Goal: Task Accomplishment & Management: Use online tool/utility

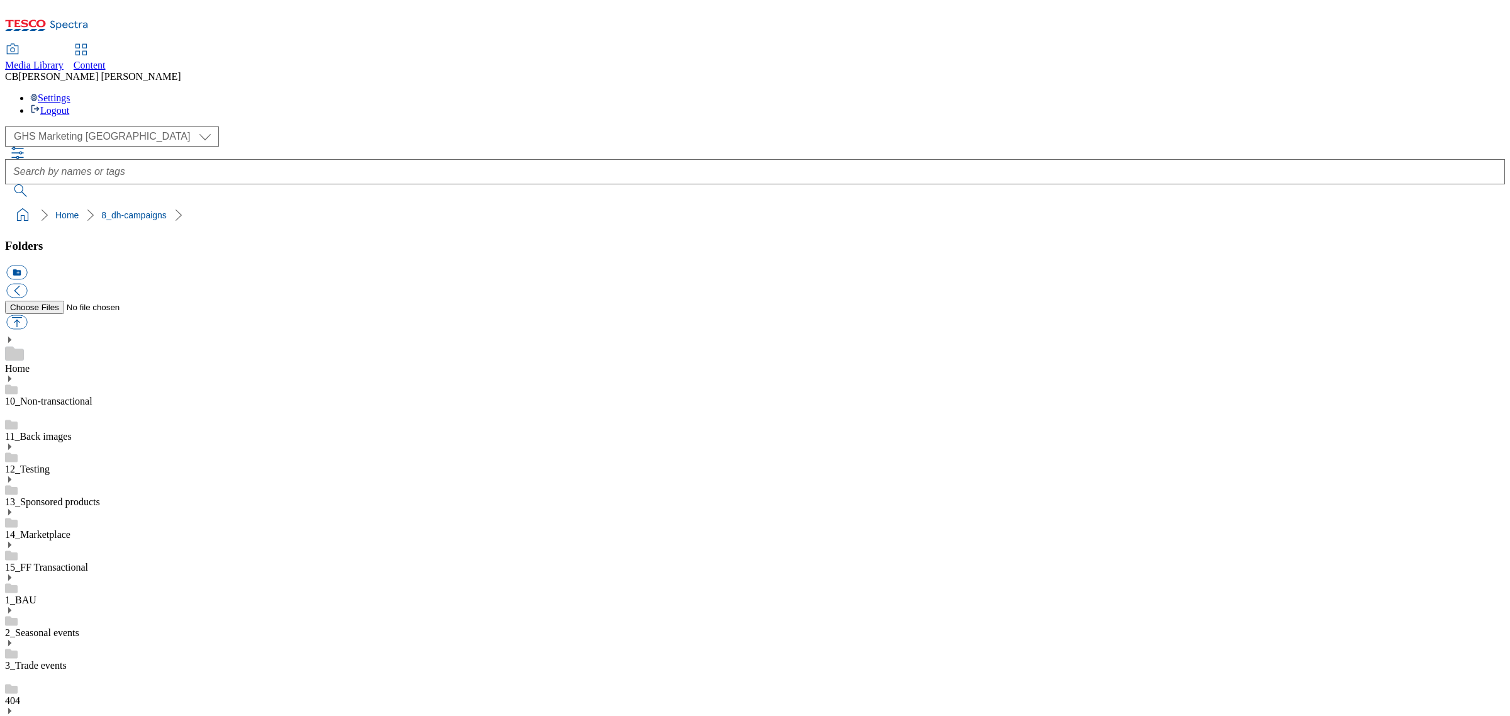
scroll to position [1, 0]
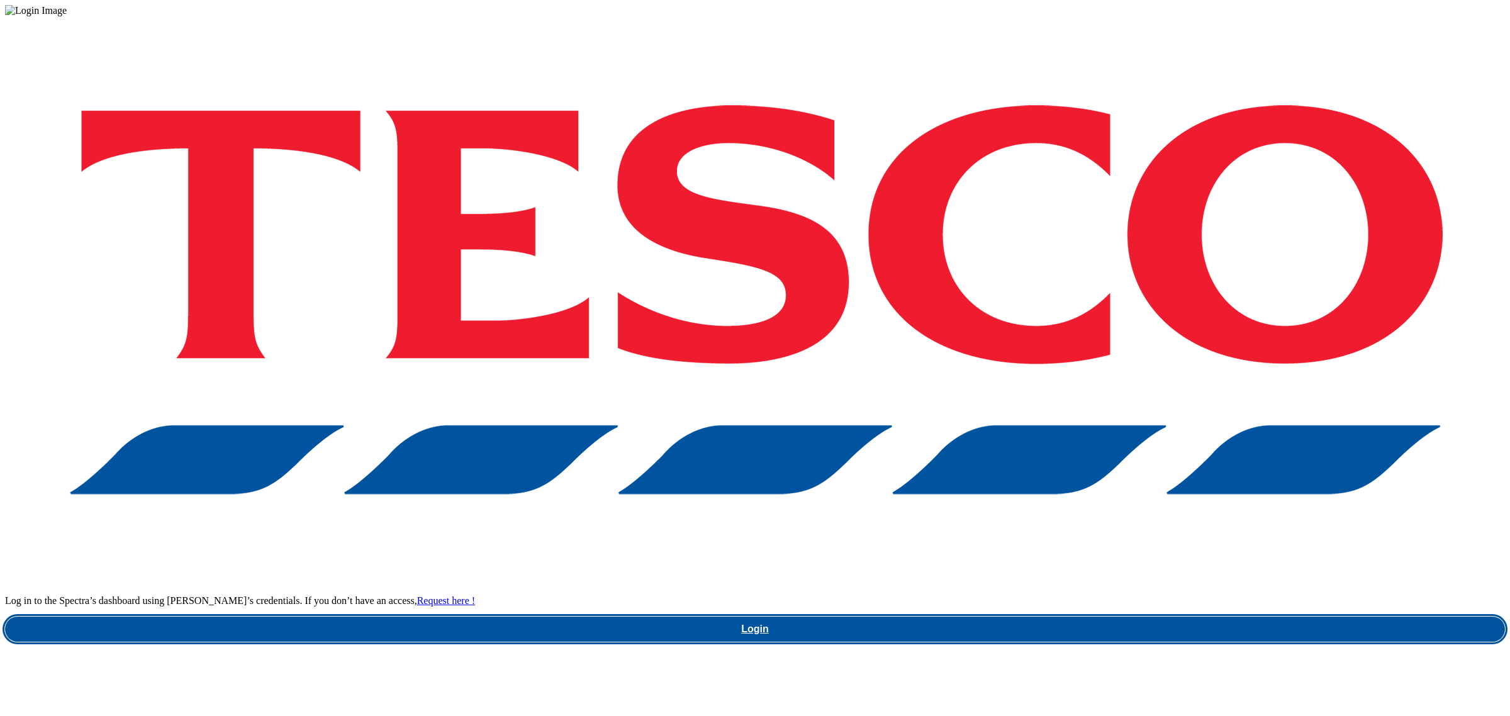
click at [1127, 617] on link "Login" at bounding box center [755, 629] width 1500 height 25
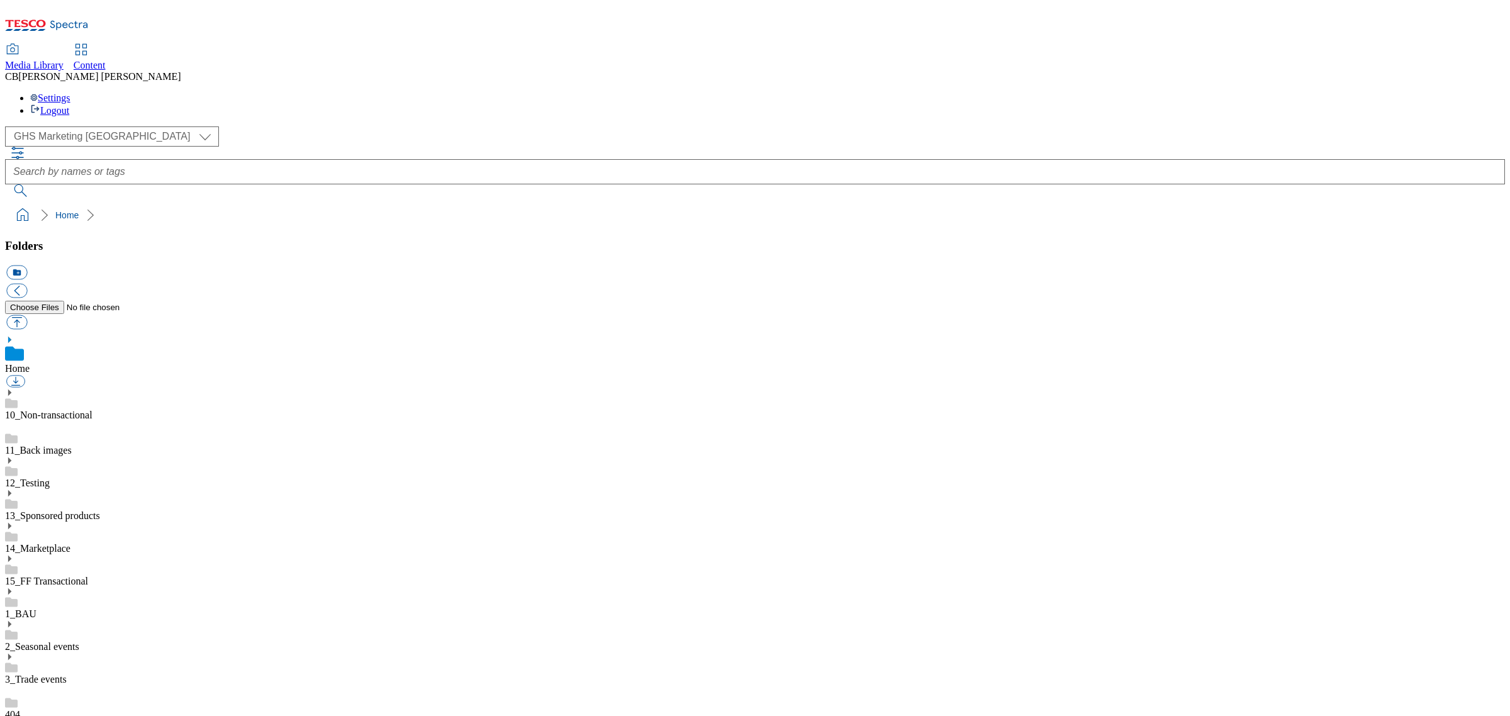
scroll to position [74, 0]
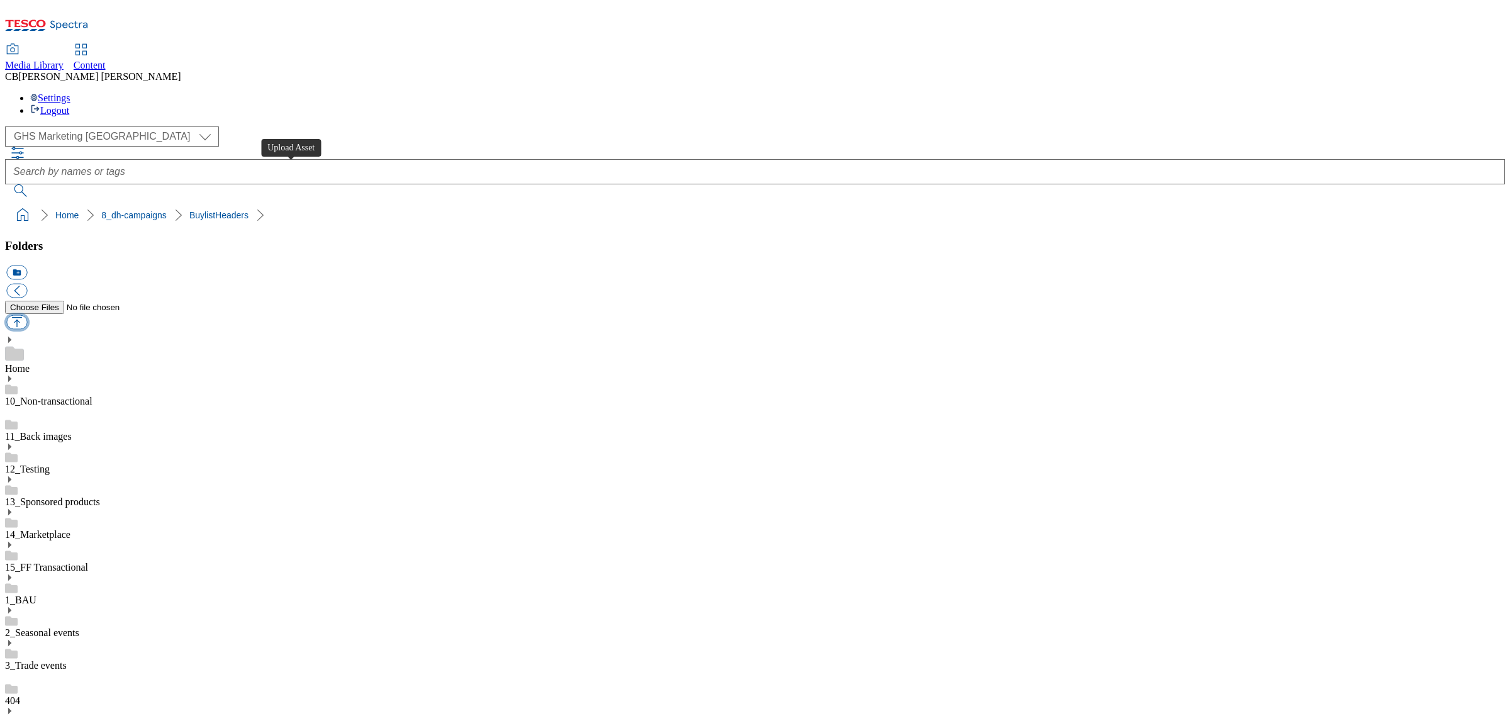
click at [27, 315] on button "button" at bounding box center [16, 322] width 21 height 14
type input "C:\fakepath\1758188717769-ad541947_Rana_LegoBrand_H_1184x333_V2.jpg"
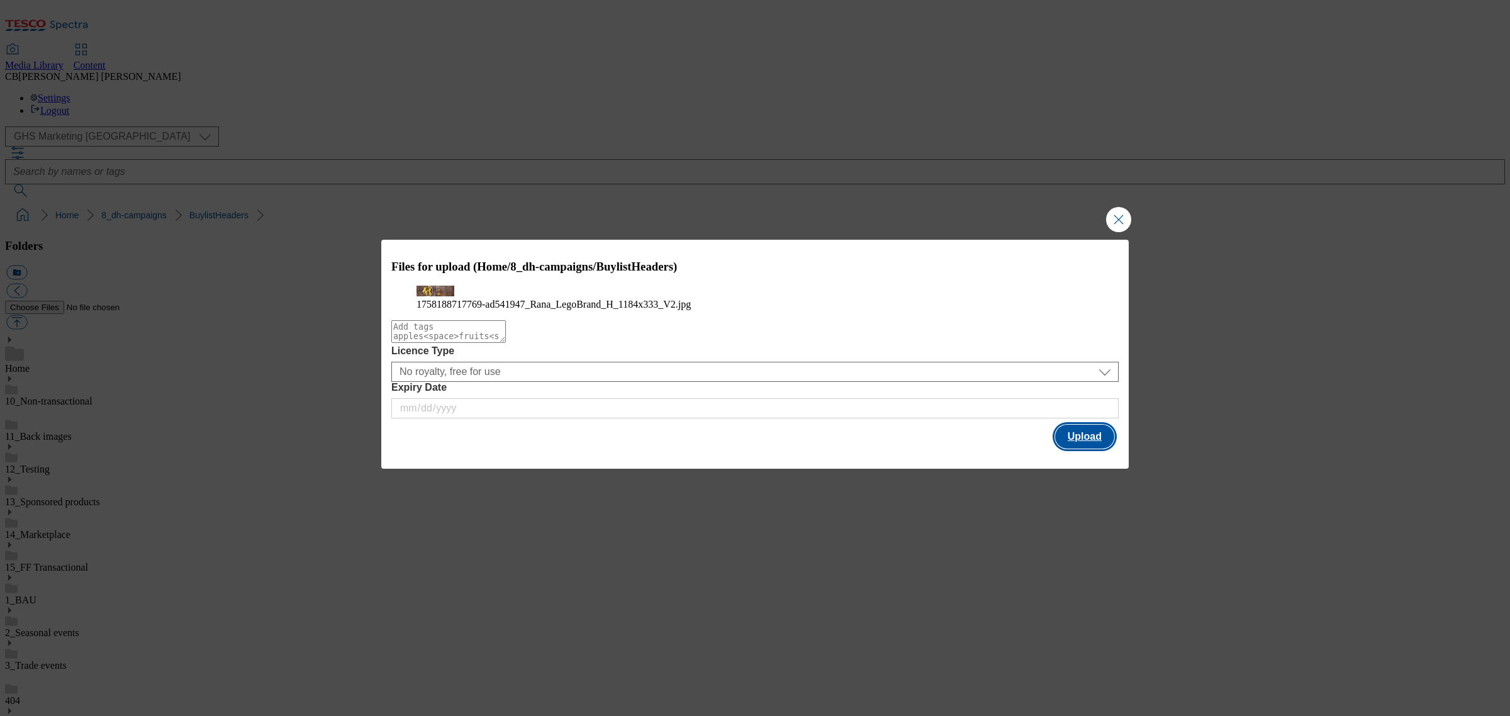
click at [1092, 449] on button "Upload" at bounding box center [1084, 437] width 59 height 24
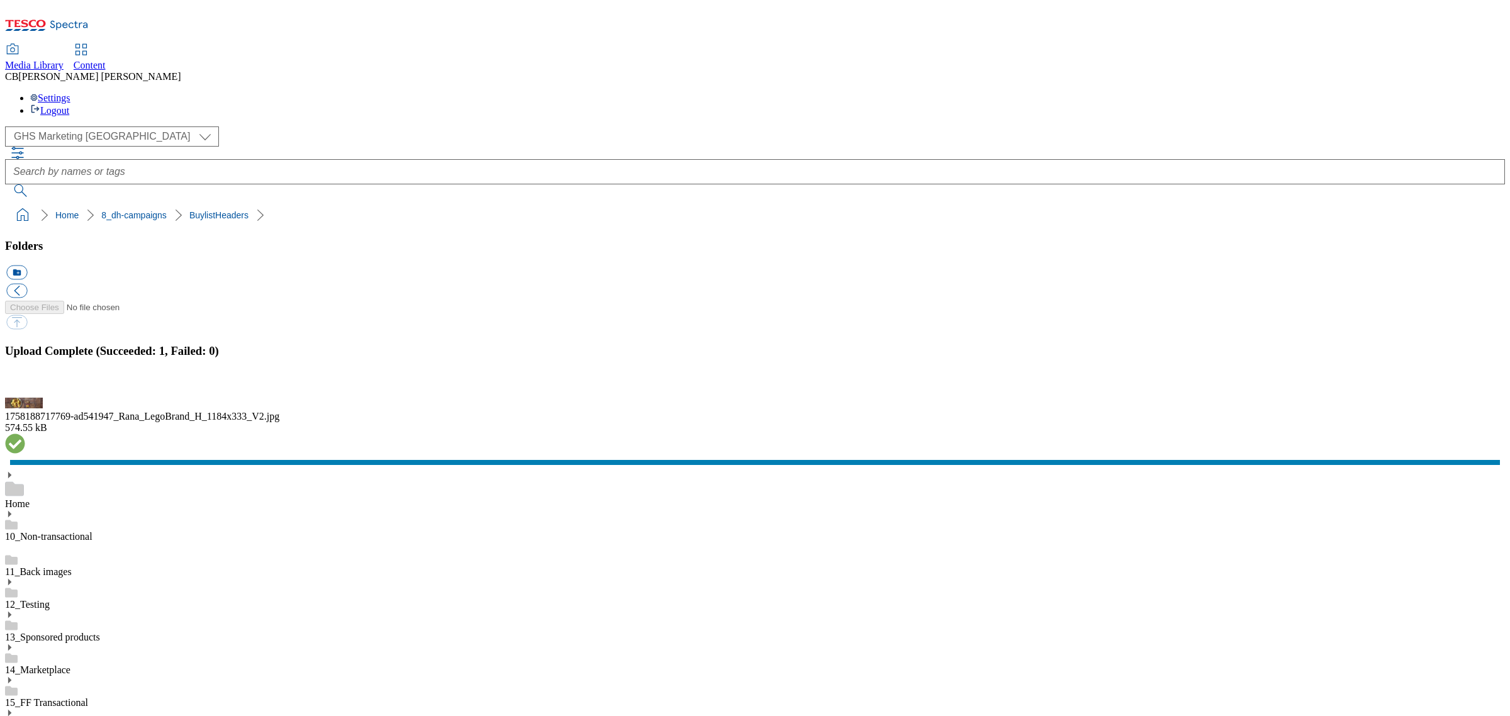
drag, startPoint x: 86, startPoint y: 622, endPoint x: 91, endPoint y: 586, distance: 36.2
click at [25, 396] on button "button" at bounding box center [15, 391] width 19 height 12
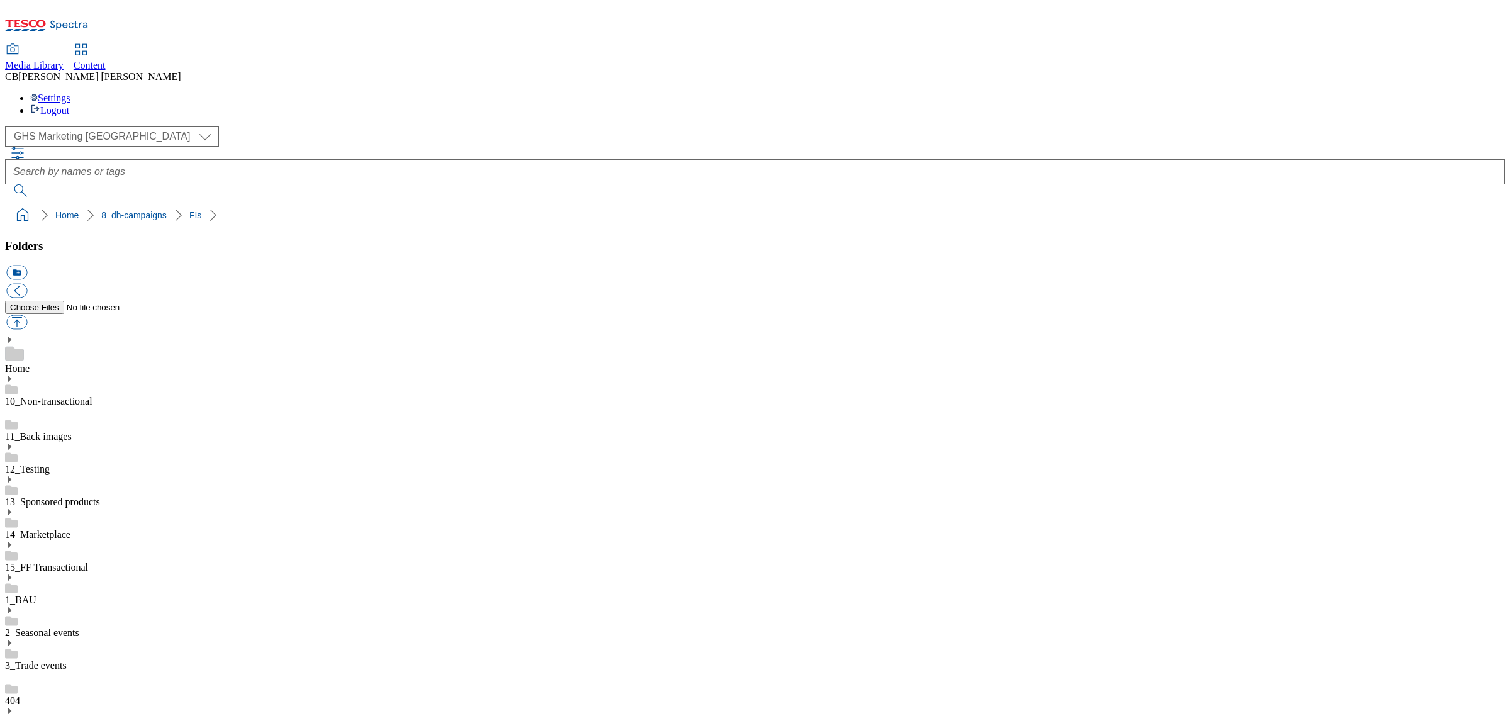
click at [27, 315] on button "button" at bounding box center [16, 322] width 21 height 14
type input "C:\fakepath\1758261181430-ad541947_Rana_LegoBrand_2560x320_V3.jpg"
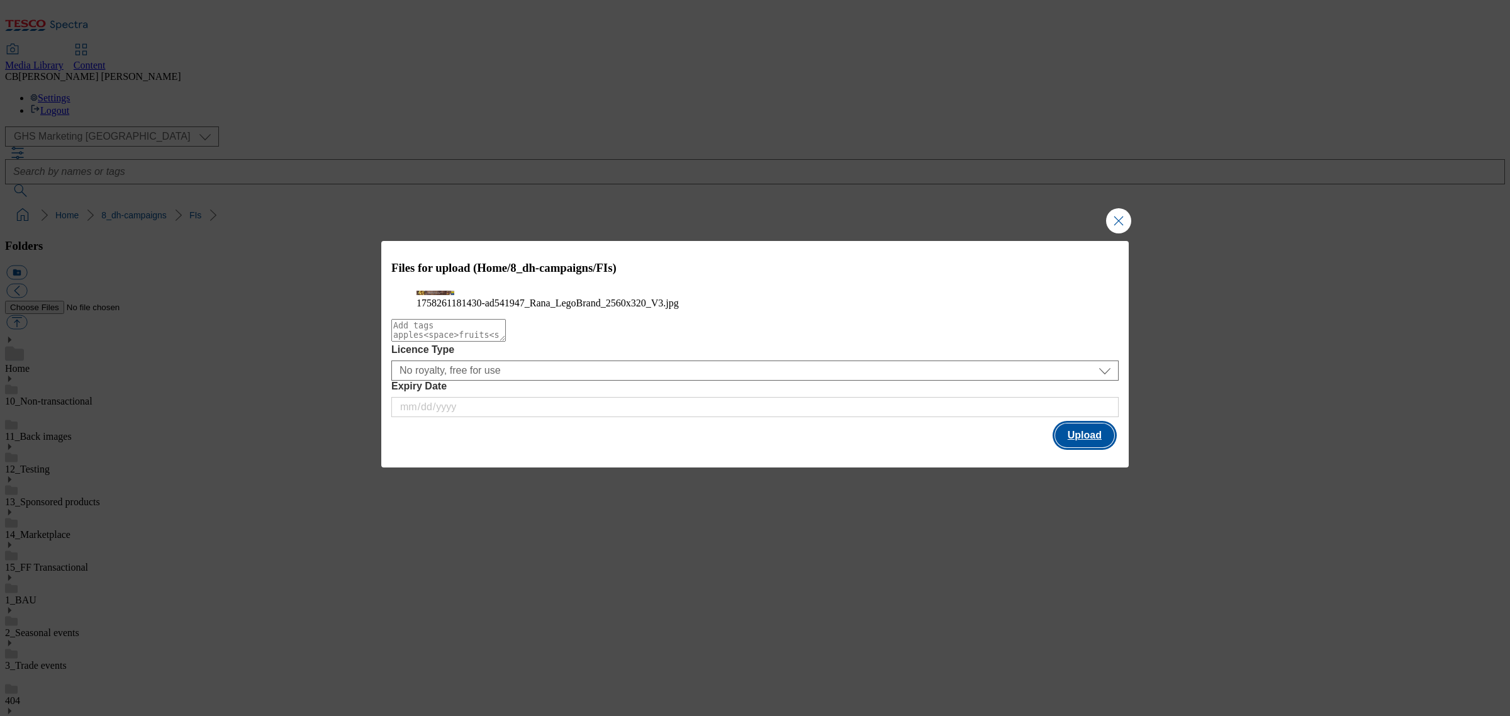
click at [1082, 447] on button "Upload" at bounding box center [1084, 436] width 59 height 24
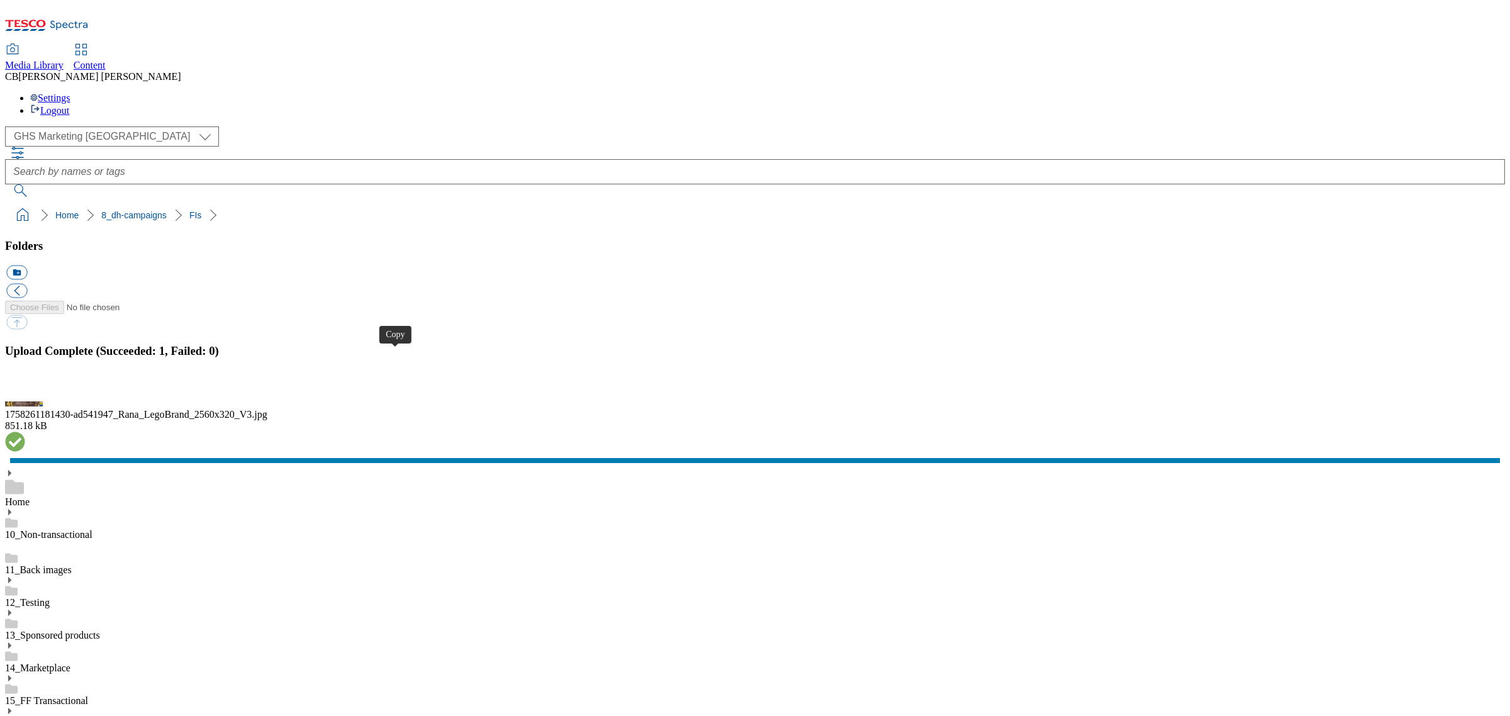
click at [25, 396] on button "button" at bounding box center [15, 391] width 19 height 12
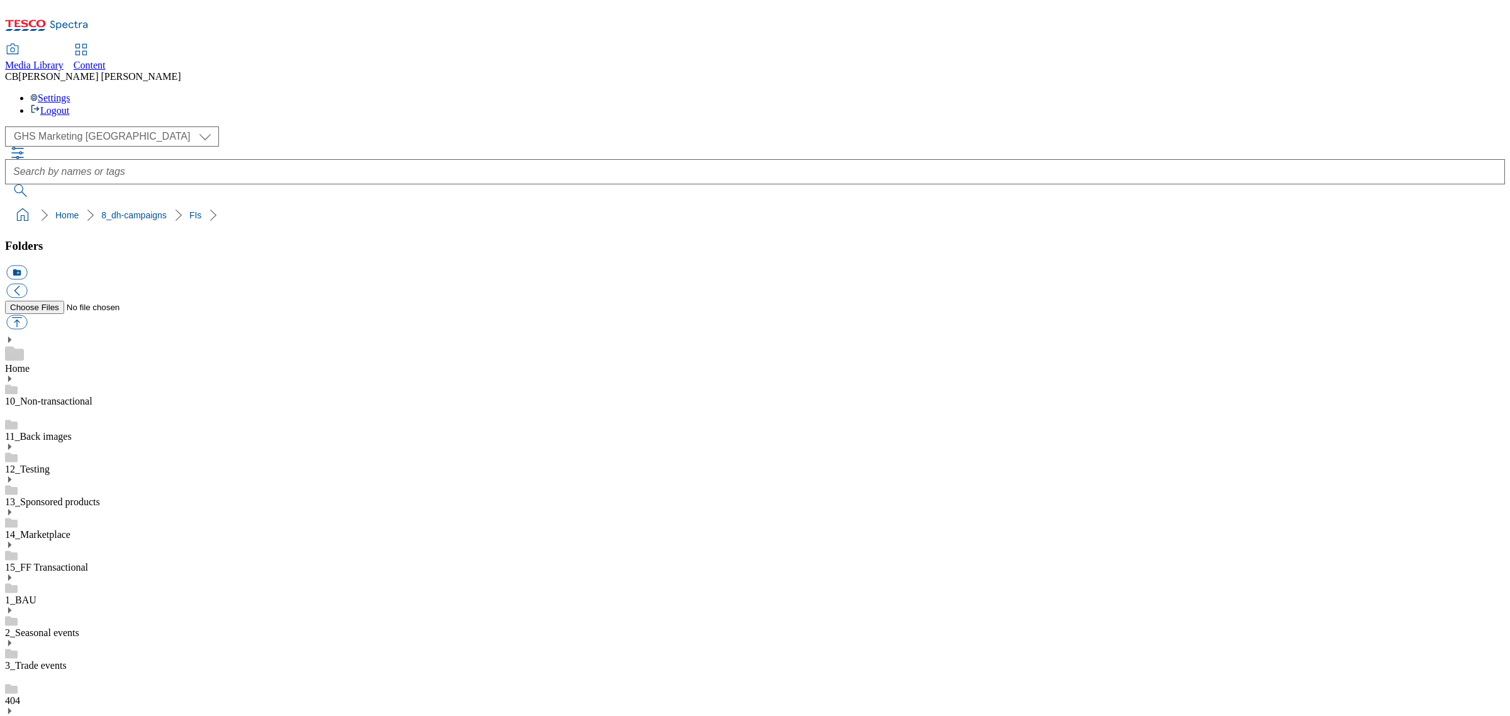
click at [27, 315] on button "button" at bounding box center [16, 322] width 21 height 14
type input "C:\fakepath\1758693935099-ad542005_Loreal_Paris_Legobrand_H_1184x333_V3.jpg"
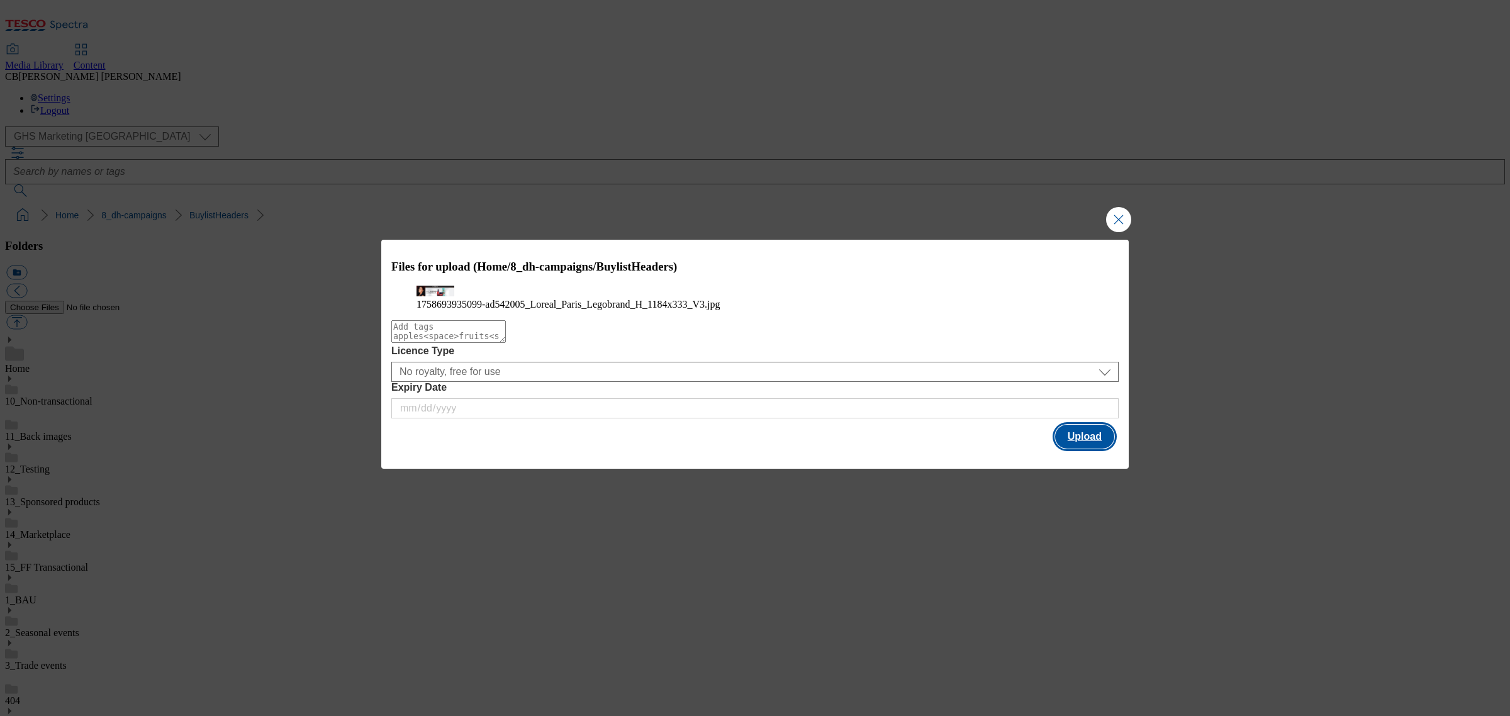
click at [1064, 449] on button "Upload" at bounding box center [1084, 437] width 59 height 24
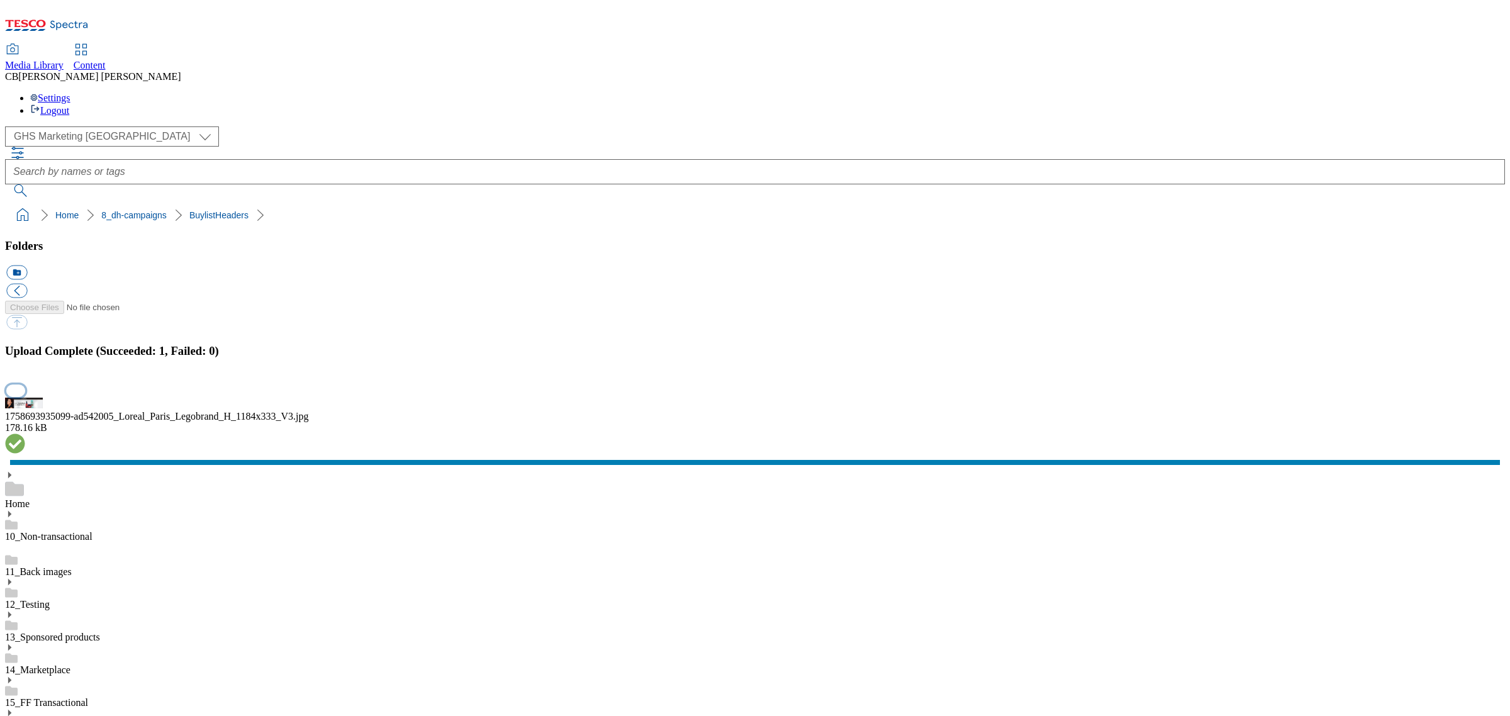
click at [25, 396] on button "button" at bounding box center [15, 391] width 19 height 12
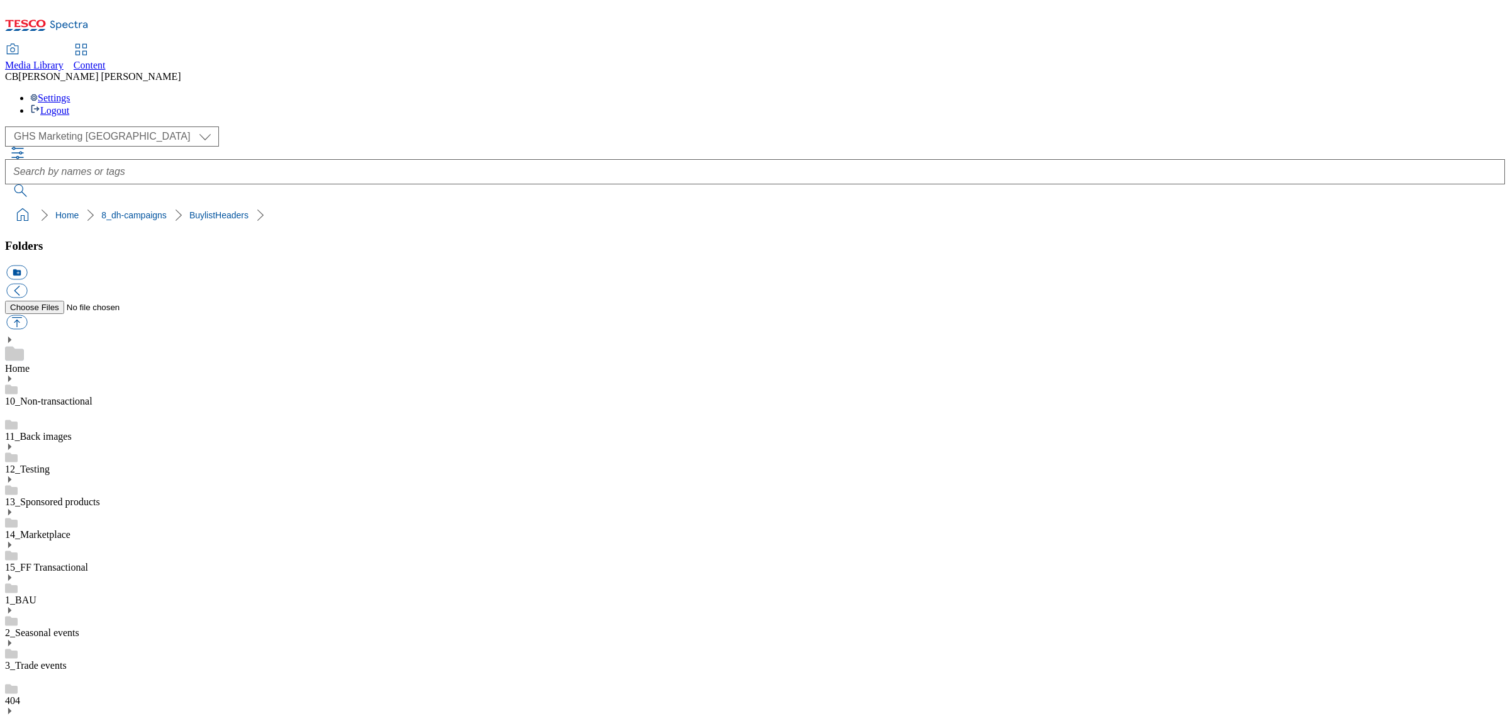
drag, startPoint x: 390, startPoint y: 354, endPoint x: 464, endPoint y: 222, distance: 150.7
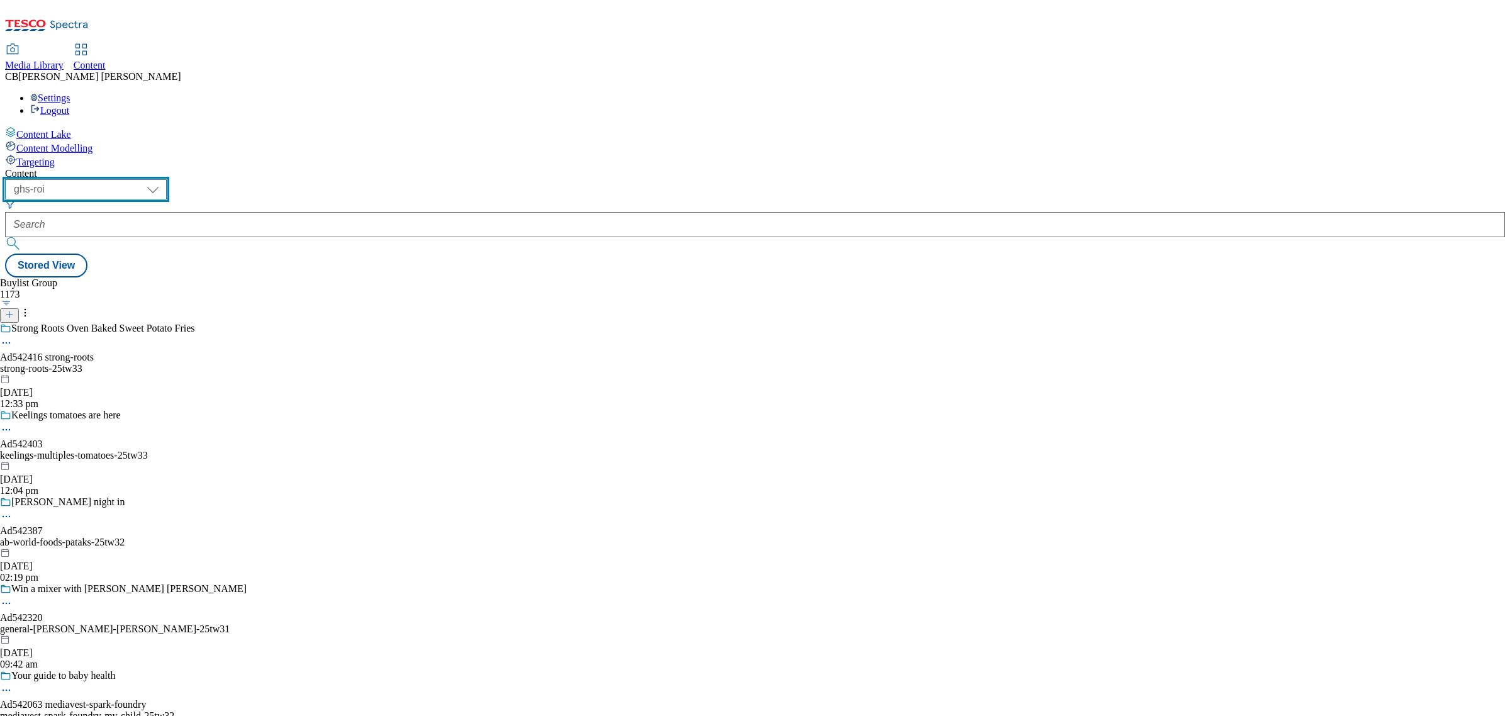
drag, startPoint x: 228, startPoint y: 98, endPoint x: 221, endPoint y: 104, distance: 9.4
click at [167, 179] on select "ghs-roi ghs-uk" at bounding box center [86, 189] width 162 height 20
select select "ghs-uk"
click at [164, 179] on select "ghs-roi ghs-uk" at bounding box center [86, 189] width 162 height 20
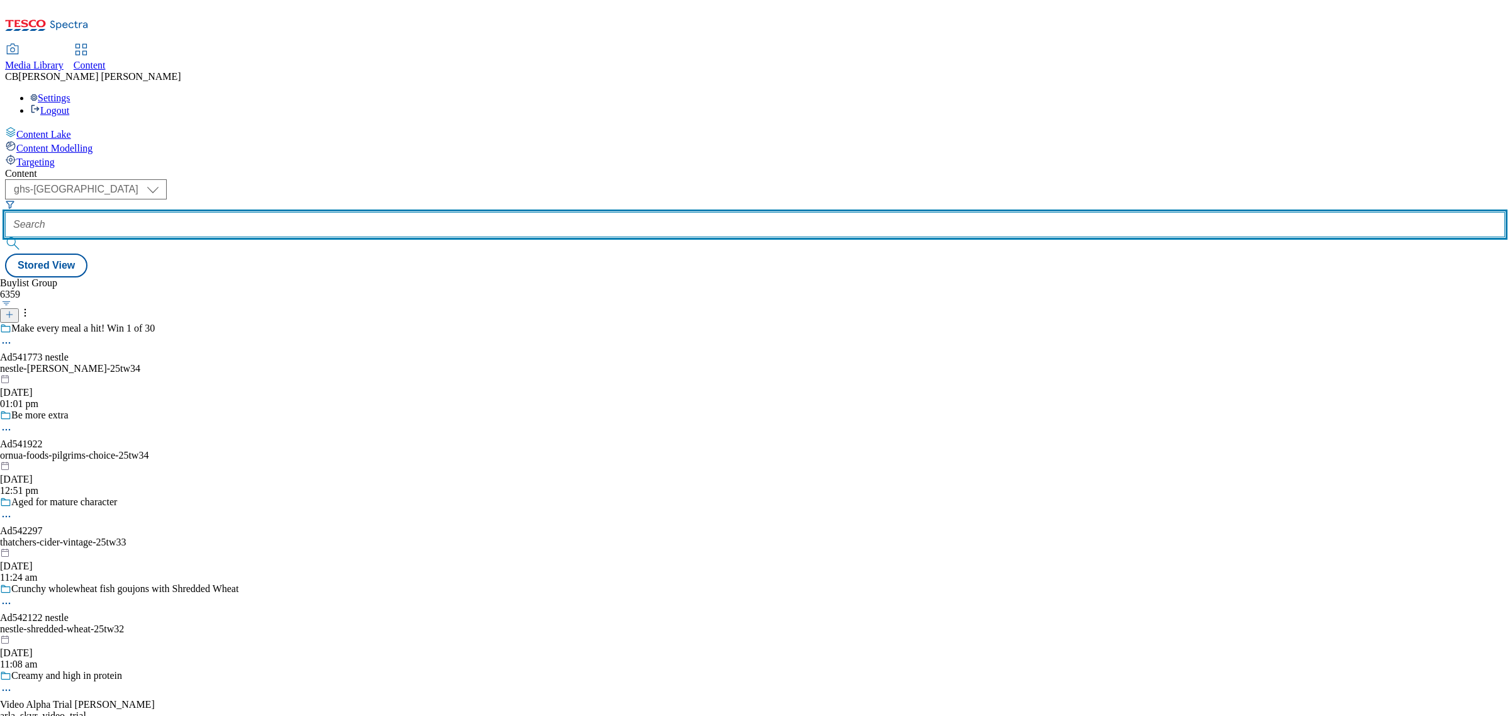
click at [318, 212] on input "text" at bounding box center [755, 224] width 1500 height 25
paste input "giovanni-rana-25tw31"
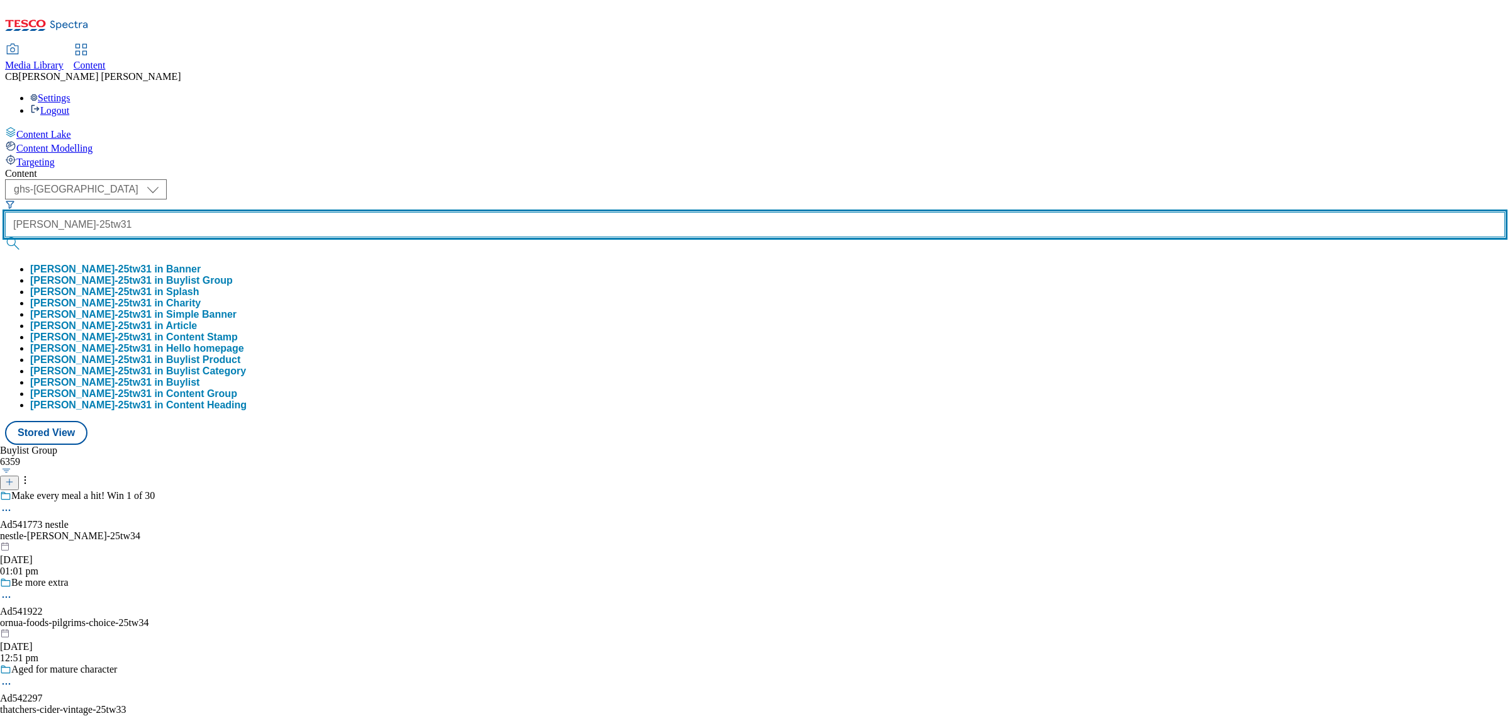
type input "giovanni-rana-25tw31"
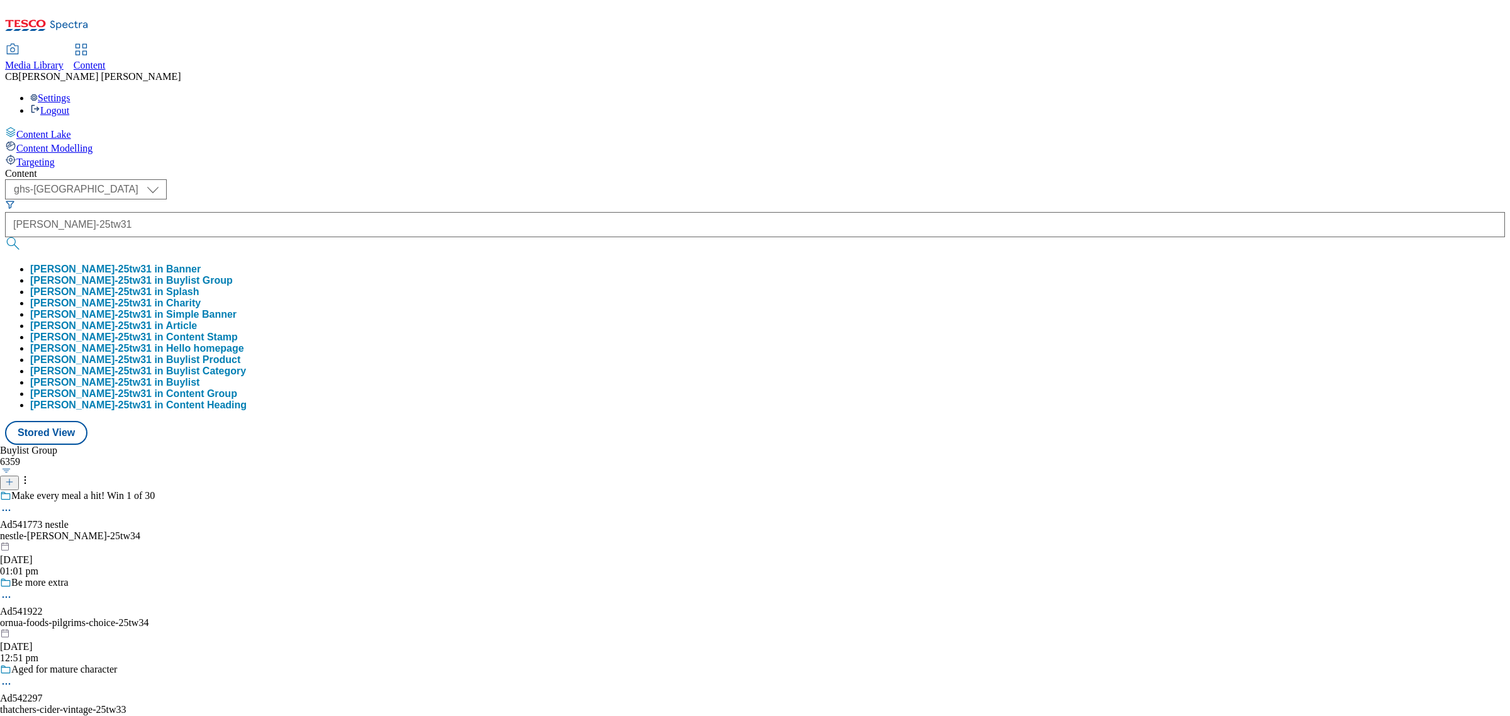
click at [233, 275] on button "giovanni-rana-25tw31 in Buylist Group" at bounding box center [131, 280] width 203 height 11
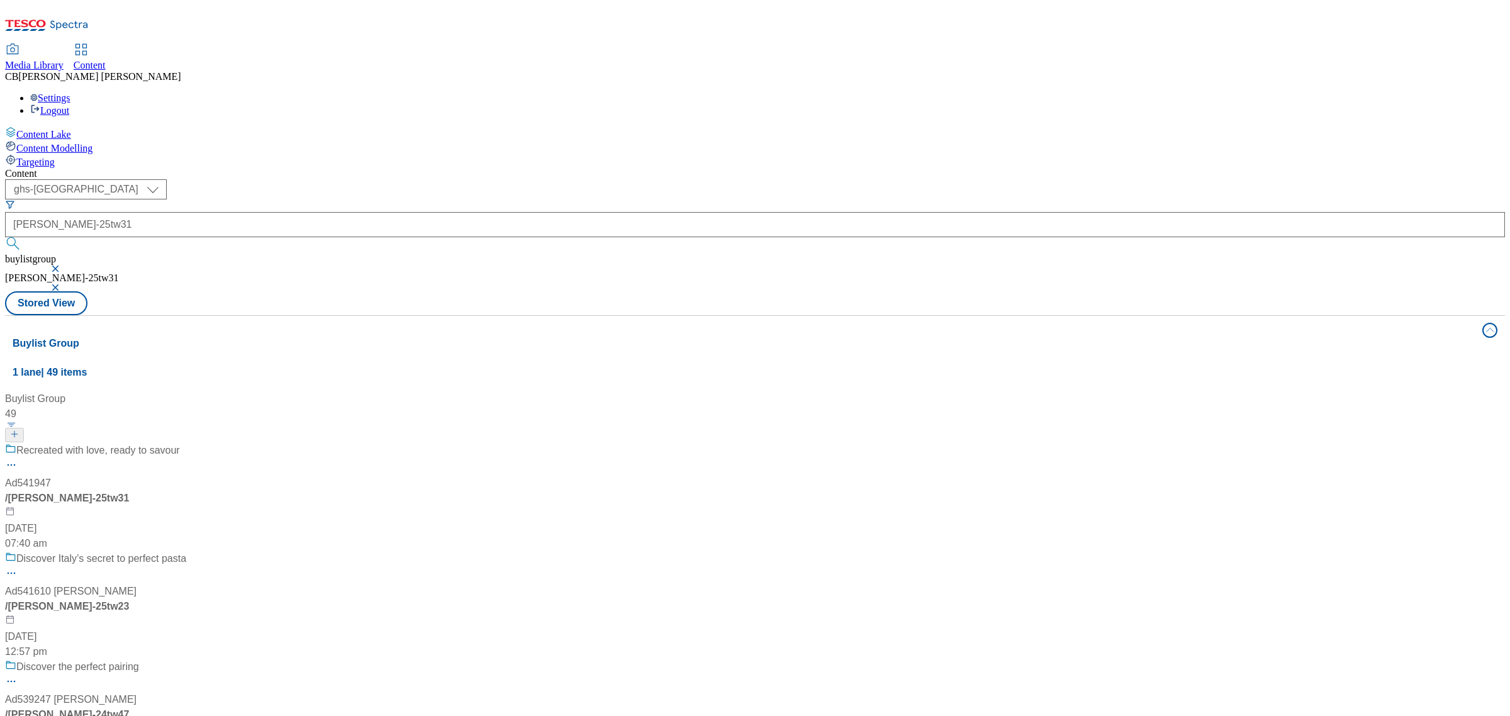
drag, startPoint x: 325, startPoint y: 282, endPoint x: 342, endPoint y: 210, distance: 74.3
click at [186, 443] on div "Recreated with love, ready to savour Ad541947 / giovanni-rana-25tw31 15 Sept 20…" at bounding box center [95, 497] width 181 height 108
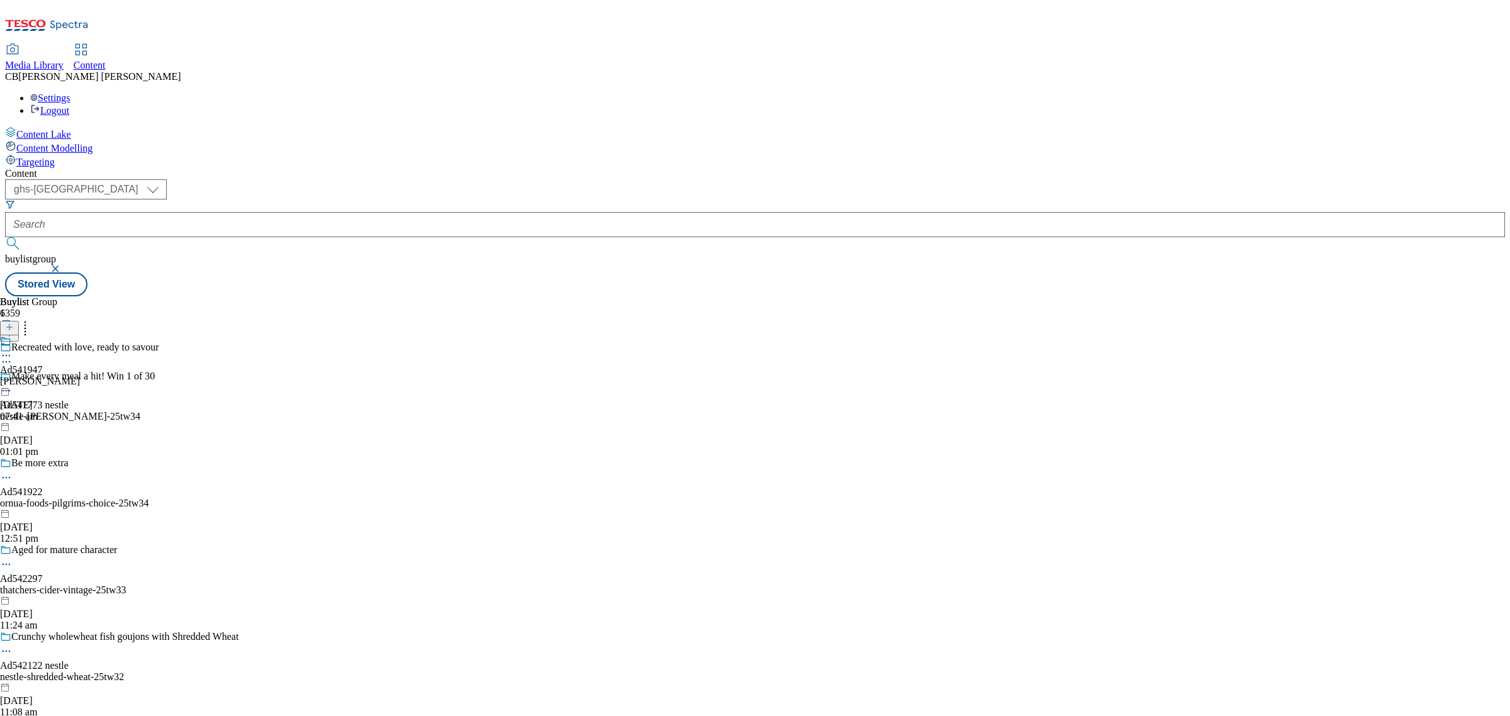
click at [13, 349] on icon at bounding box center [6, 355] width 13 height 13
click at [59, 374] on button "Edit" at bounding box center [41, 381] width 33 height 14
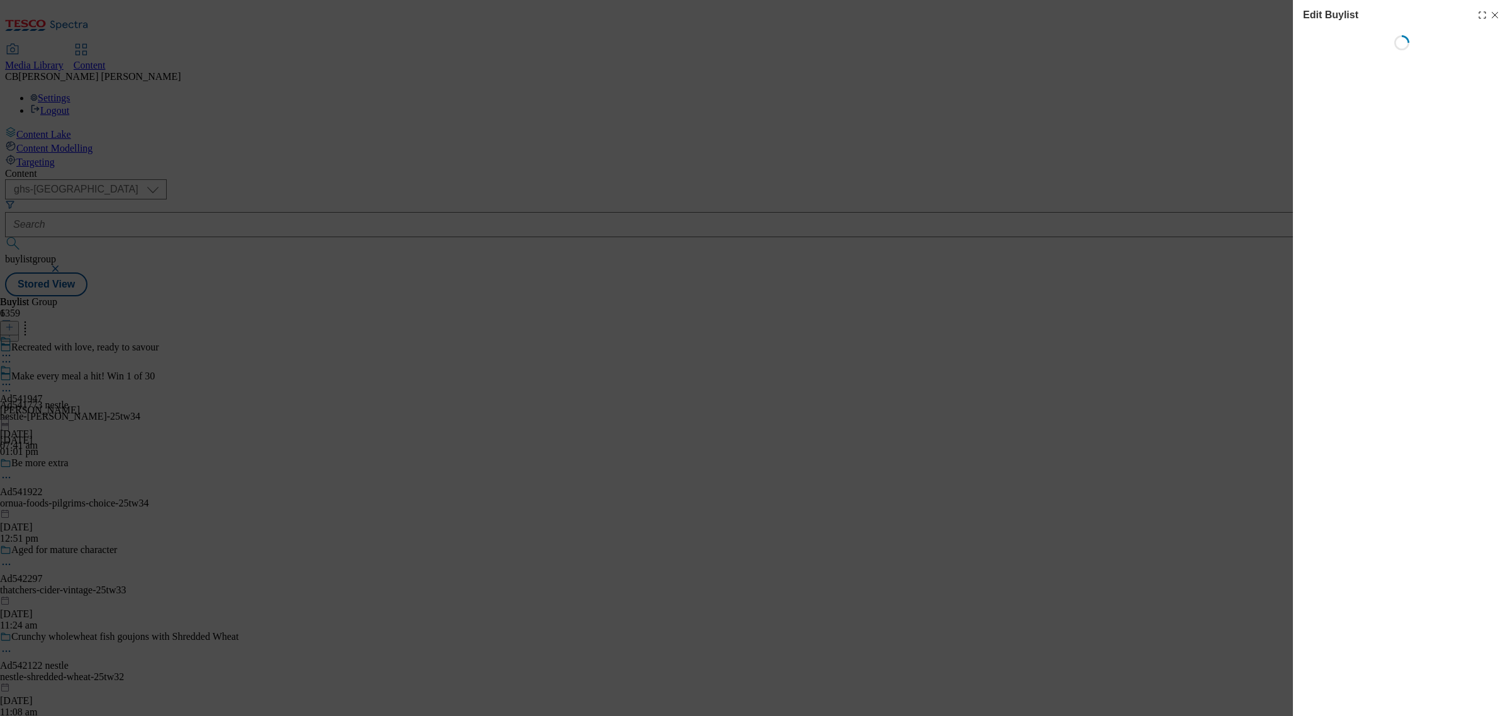
select select "tactical"
select select "supplier funded short term 1-3 weeks"
select select "dunnhumby"
select select "Banner"
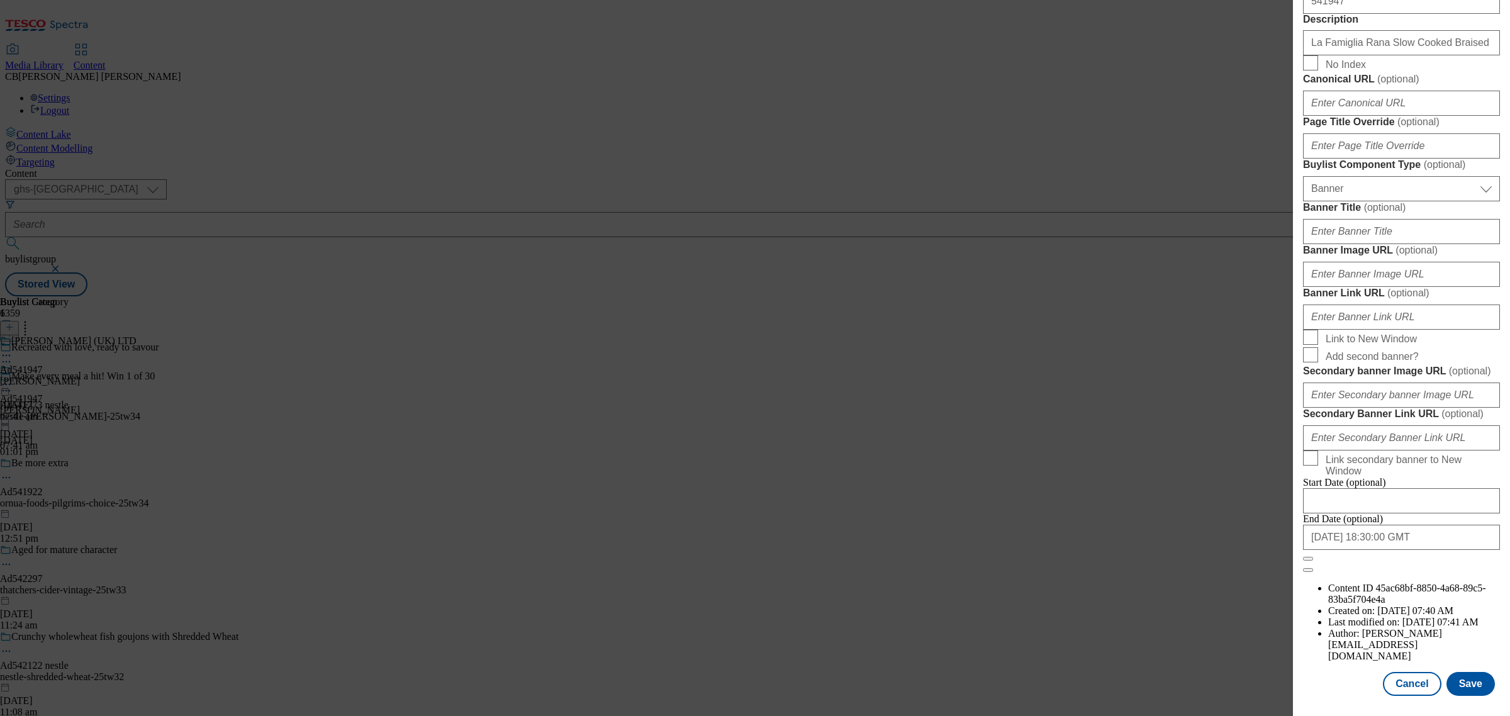
scroll to position [1191, 0]
click at [1427, 262] on input "Banner Image URL ( optional )" at bounding box center [1401, 274] width 197 height 25
paste input "giovanni-rana-25tw31"
type input "giovanni-rana-25tw31"
click at [1408, 262] on input "Banner Image URL ( optional )" at bounding box center [1401, 274] width 197 height 25
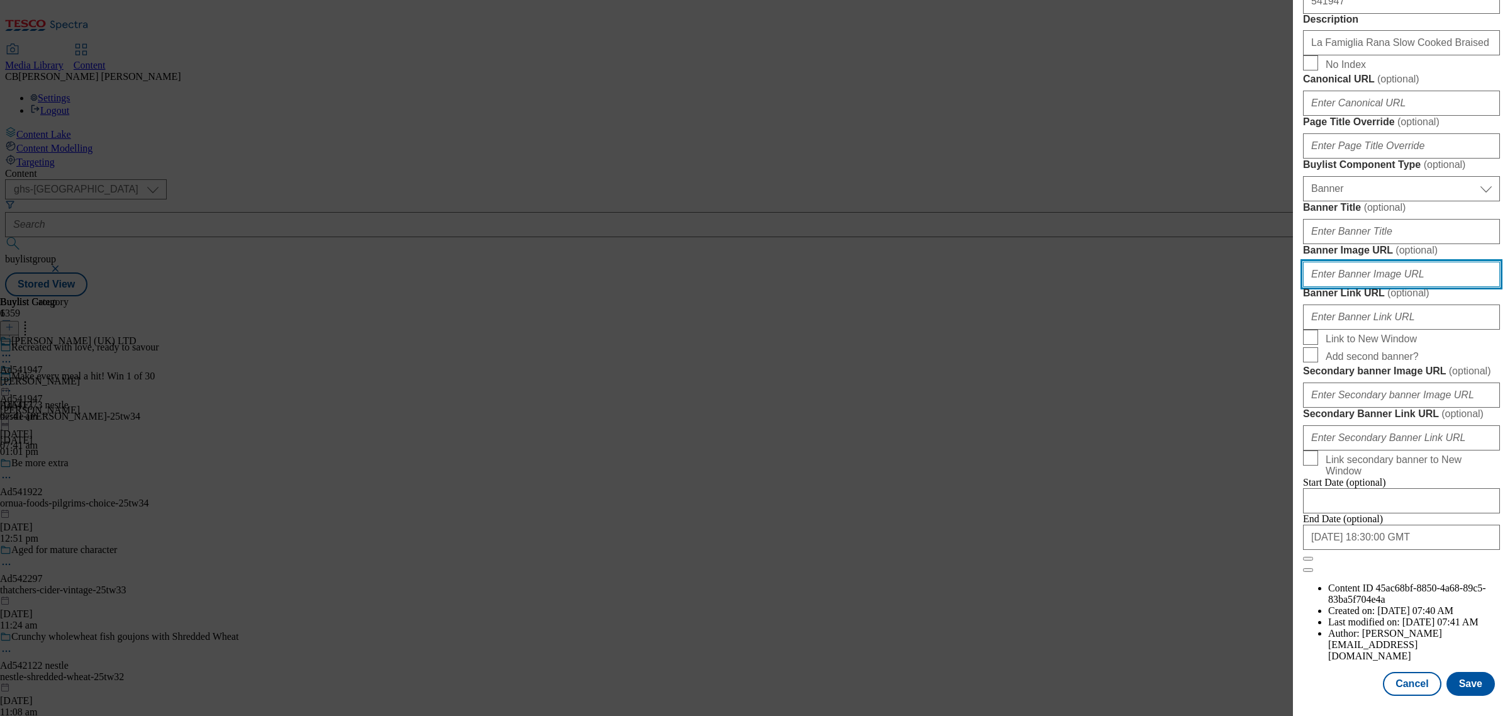
paste input "https://digitalcontent.api.tesco.com/v2/media/ghs-mktg/07d3f418-f9d0-4103-bbf0-…"
type input "https://digitalcontent.api.tesco.com/v2/media/ghs-mktg/07d3f418-f9d0-4103-bbf0-…"
click at [1458, 677] on button "Save" at bounding box center [1471, 684] width 48 height 24
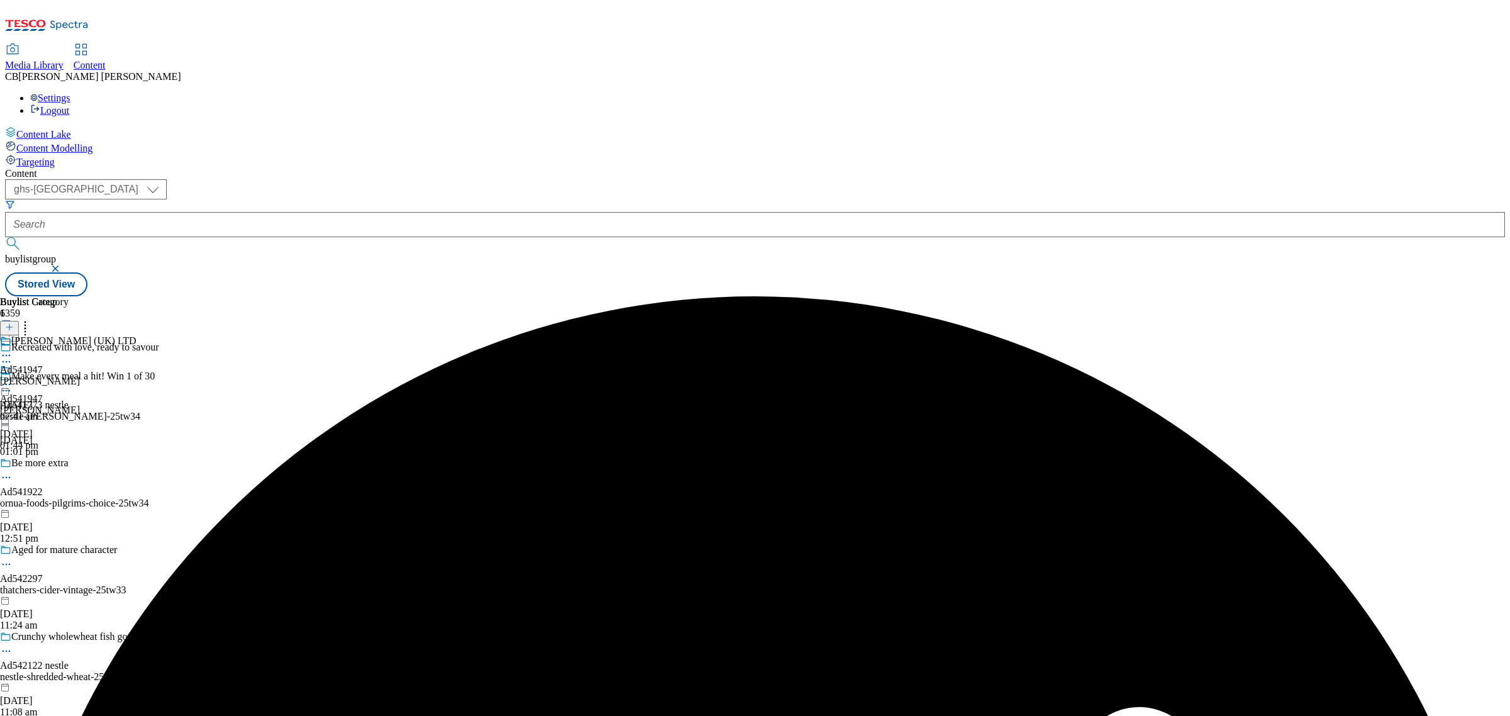
click at [13, 378] on icon at bounding box center [6, 384] width 13 height 13
click at [69, 464] on span "Preview" at bounding box center [54, 468] width 30 height 9
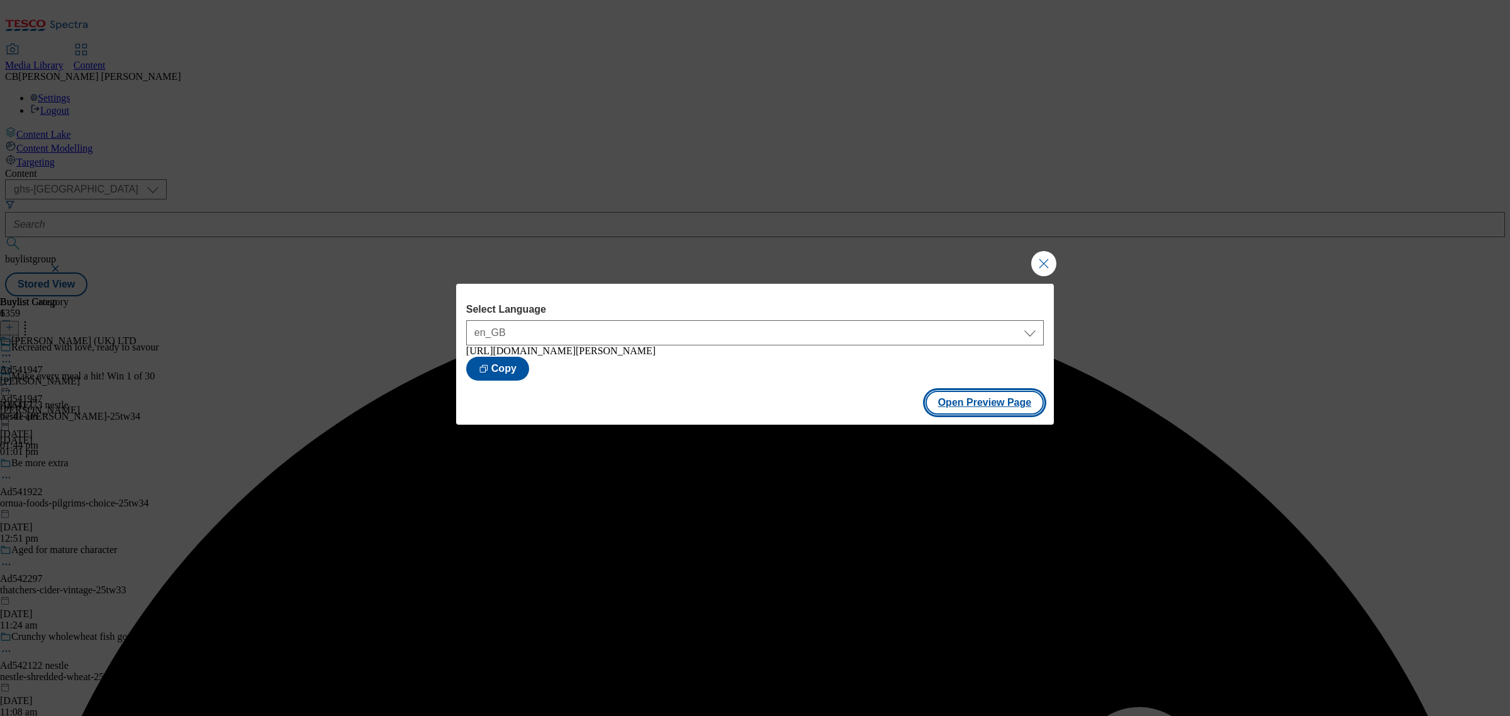
click at [991, 407] on button "Open Preview Page" at bounding box center [985, 403] width 119 height 24
click at [1046, 260] on button "Close Modal" at bounding box center [1043, 263] width 25 height 25
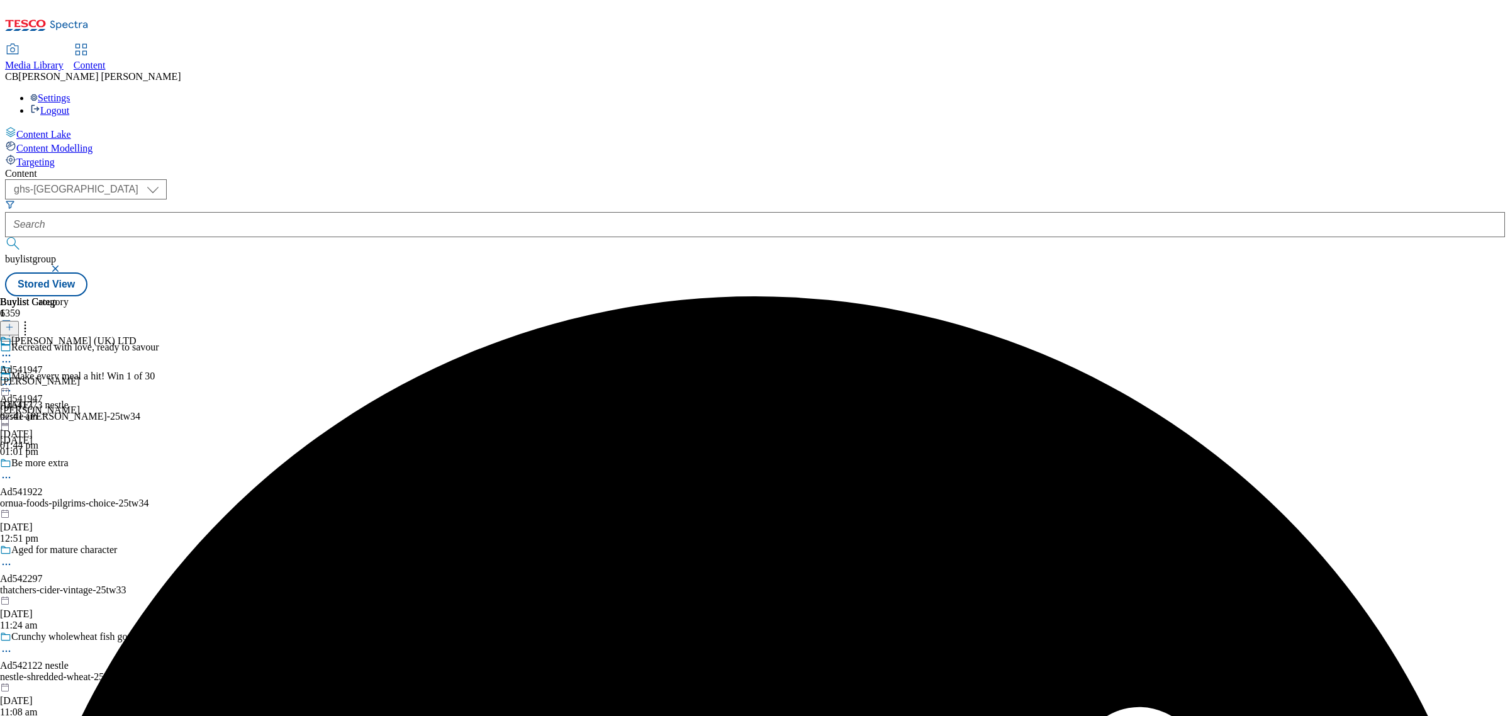
click at [13, 378] on icon at bounding box center [6, 384] width 13 height 13
click at [67, 508] on span "Publish" at bounding box center [53, 512] width 28 height 9
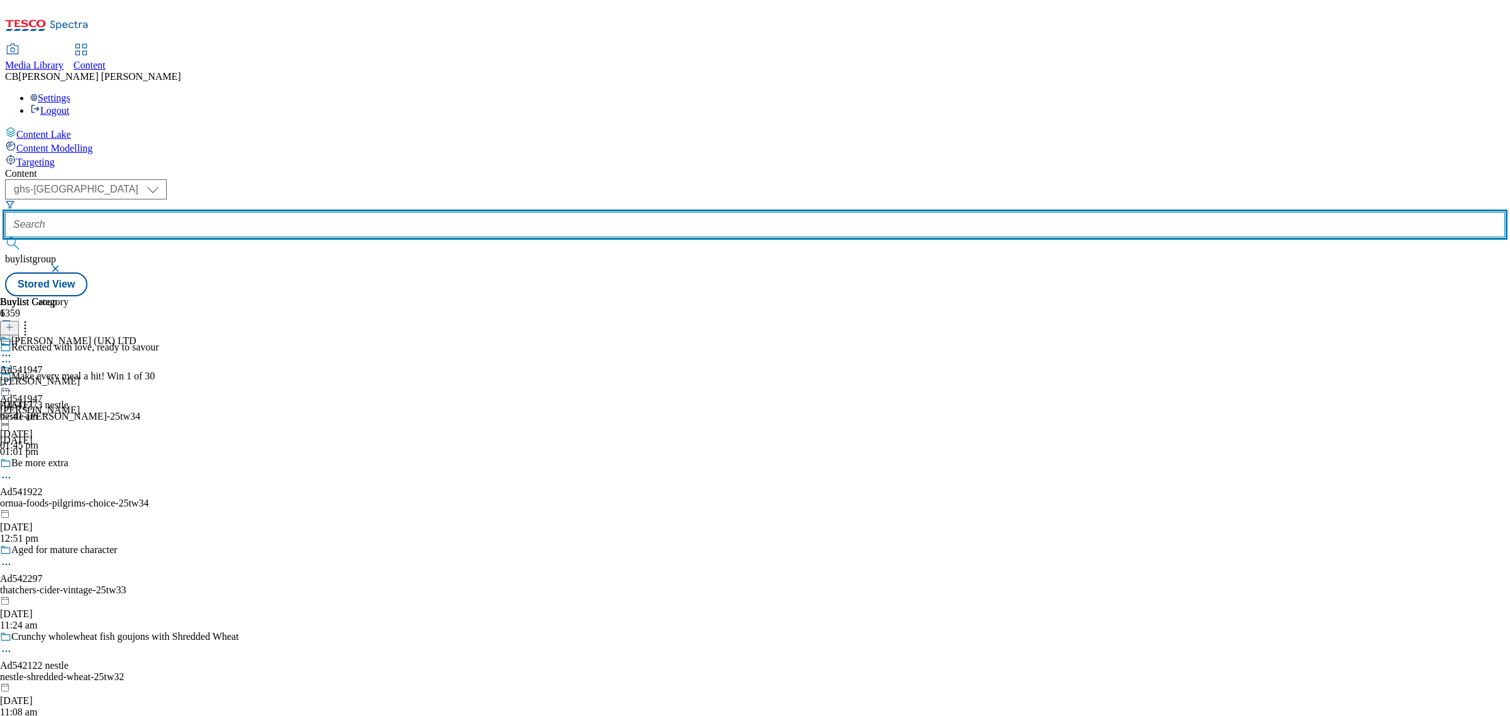
click at [294, 212] on input "text" at bounding box center [755, 224] width 1500 height 25
paste input "giovanni-rana-25tw31"
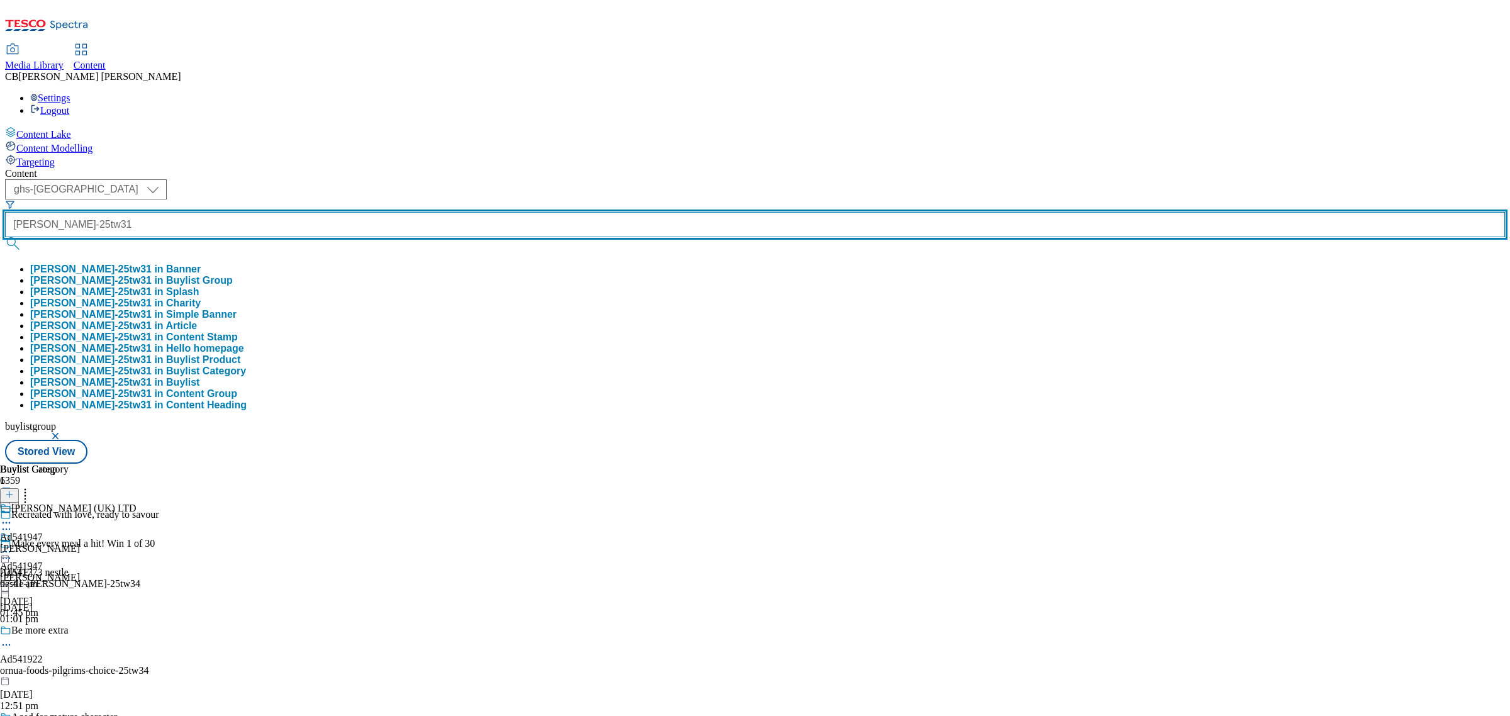
type input "giovanni-rana-25tw31"
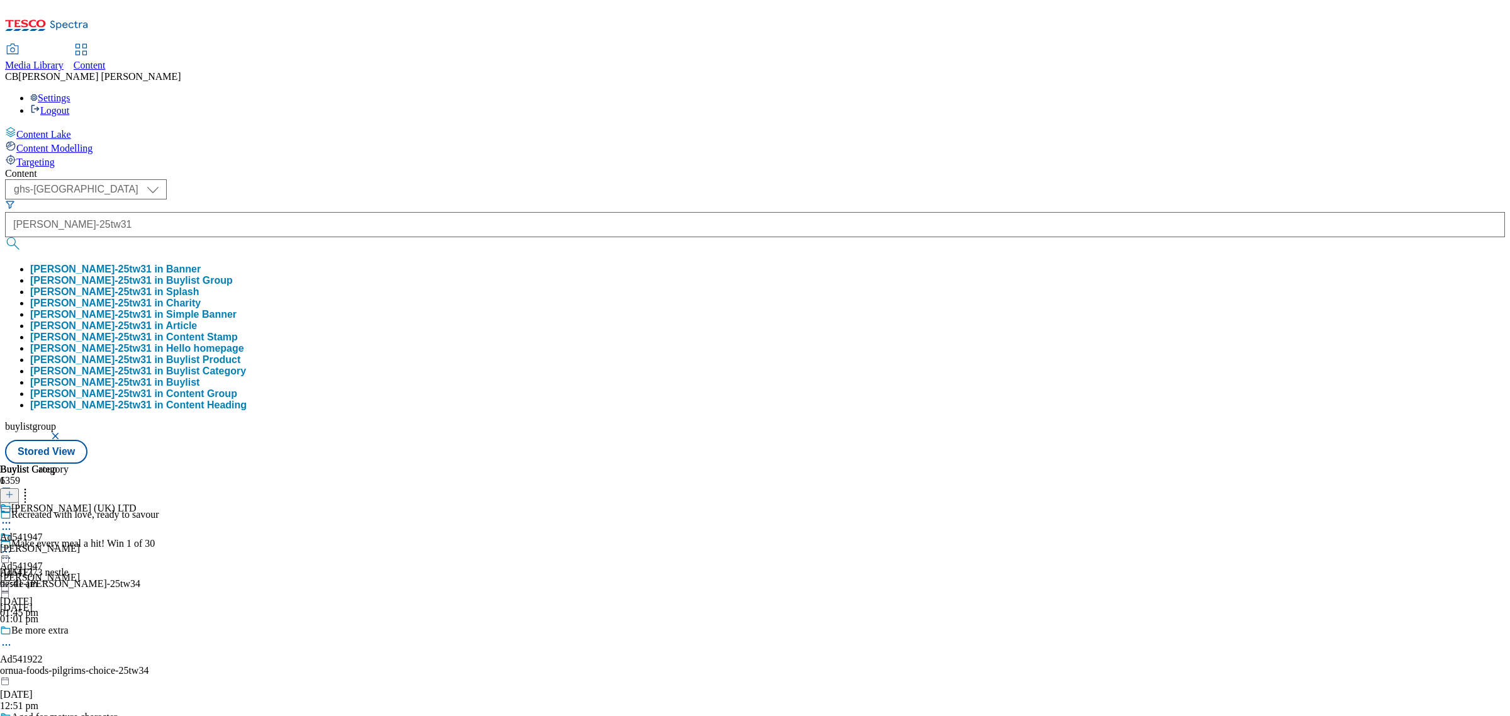
click at [233, 275] on button "giovanni-rana-25tw31 in Buylist Group" at bounding box center [131, 280] width 203 height 11
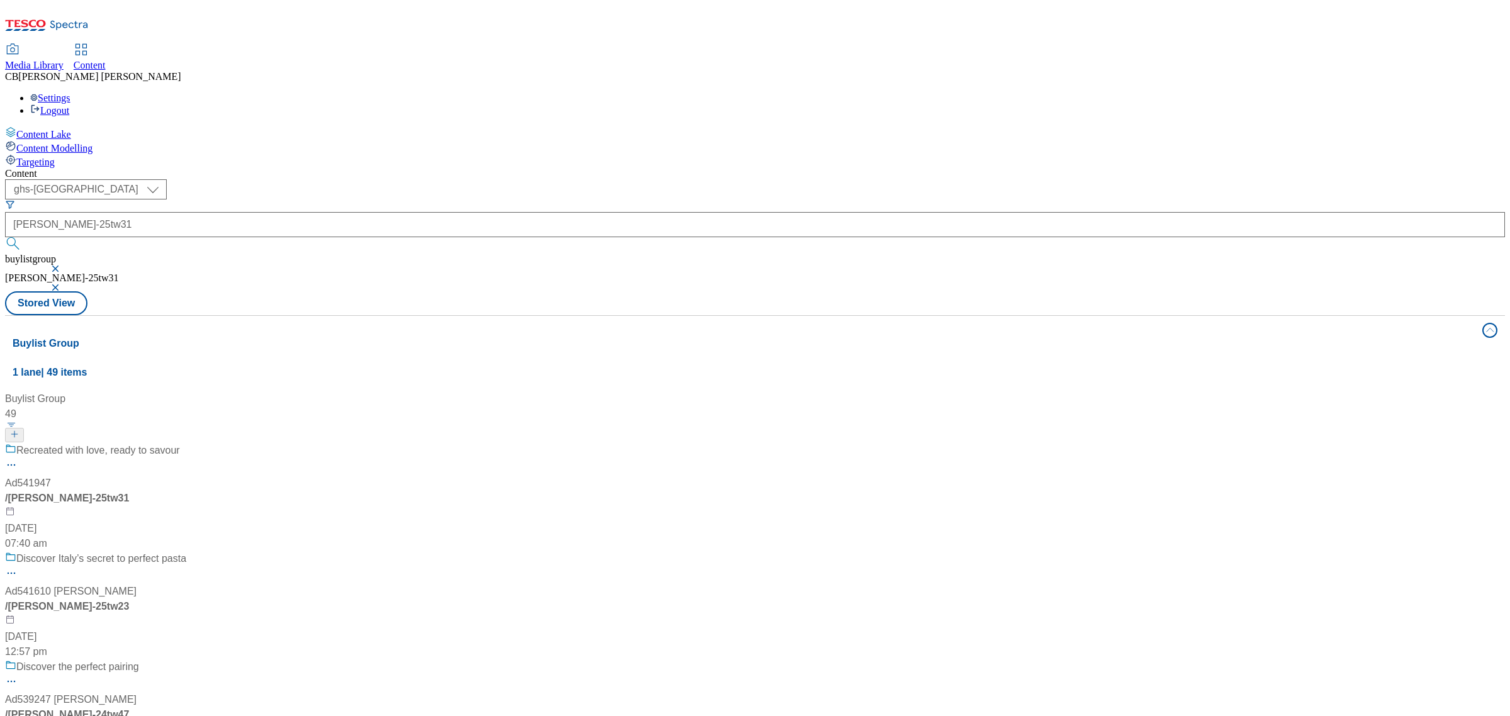
click at [186, 443] on div "Recreated with love, ready to savour Ad541947 / giovanni-rana-25tw31 15 Sept 20…" at bounding box center [95, 497] width 181 height 108
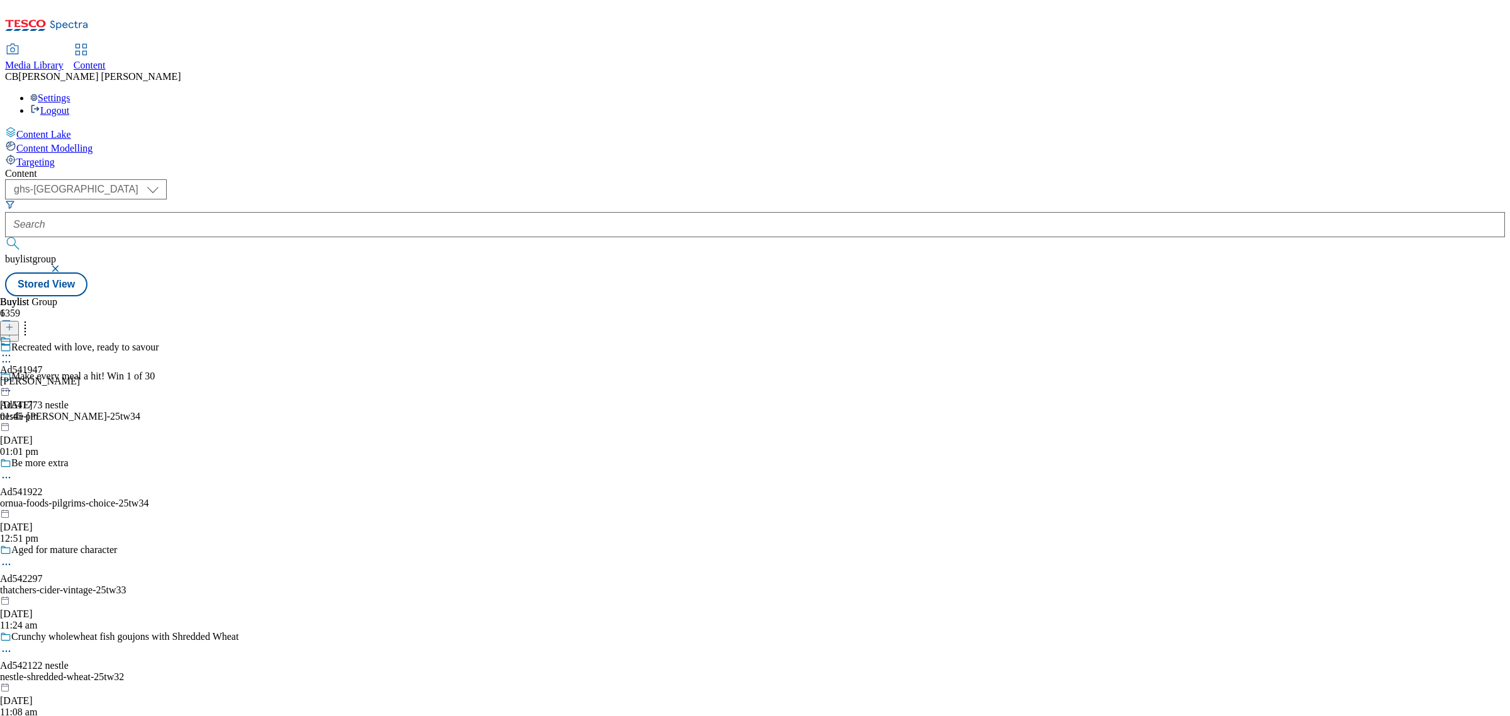
click at [13, 349] on icon at bounding box center [6, 355] width 13 height 13
click at [104, 464] on span "Open Preview Url" at bounding box center [71, 468] width 65 height 9
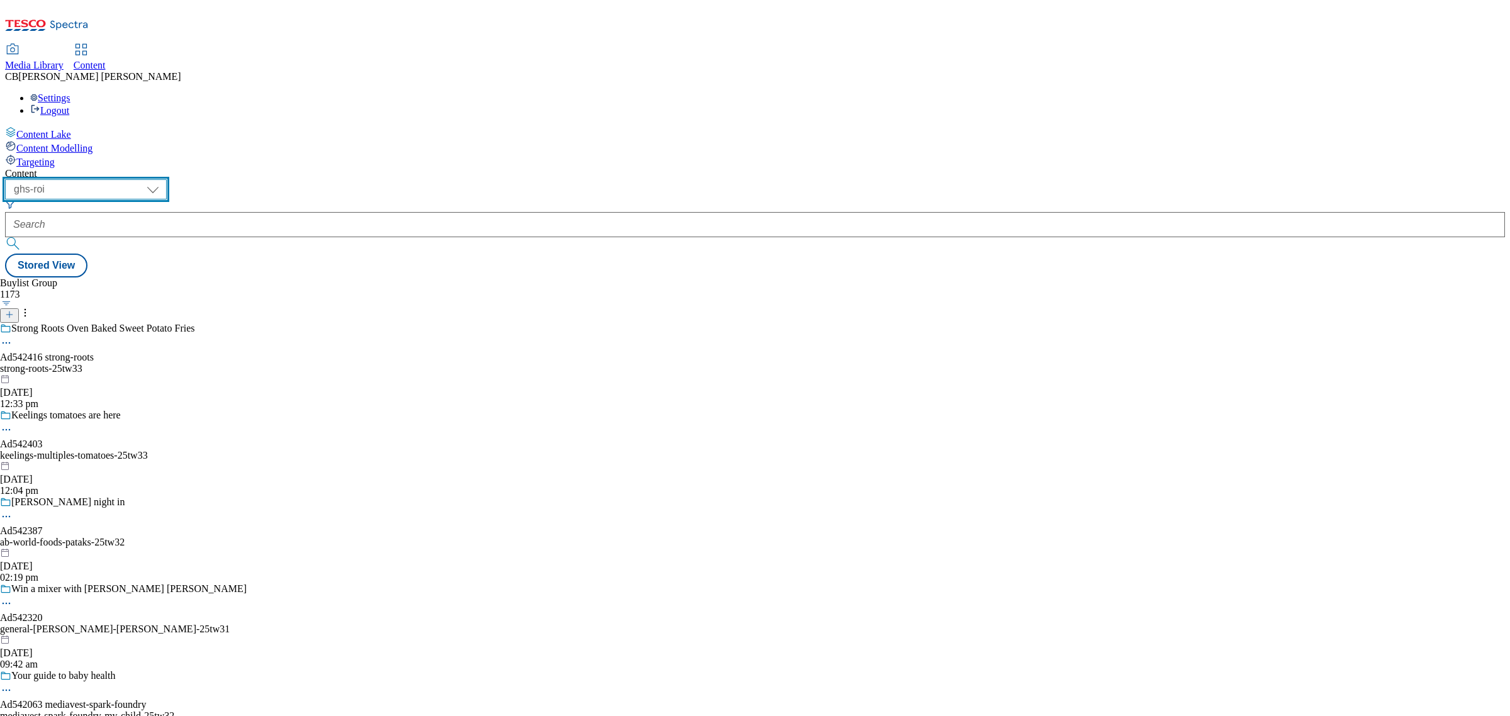
click at [167, 179] on select "ghs-roi ghs-[GEOGRAPHIC_DATA]" at bounding box center [86, 189] width 162 height 20
select select "ghs-[GEOGRAPHIC_DATA]"
click at [164, 179] on select "ghs-roi ghs-[GEOGRAPHIC_DATA]" at bounding box center [86, 189] width 162 height 20
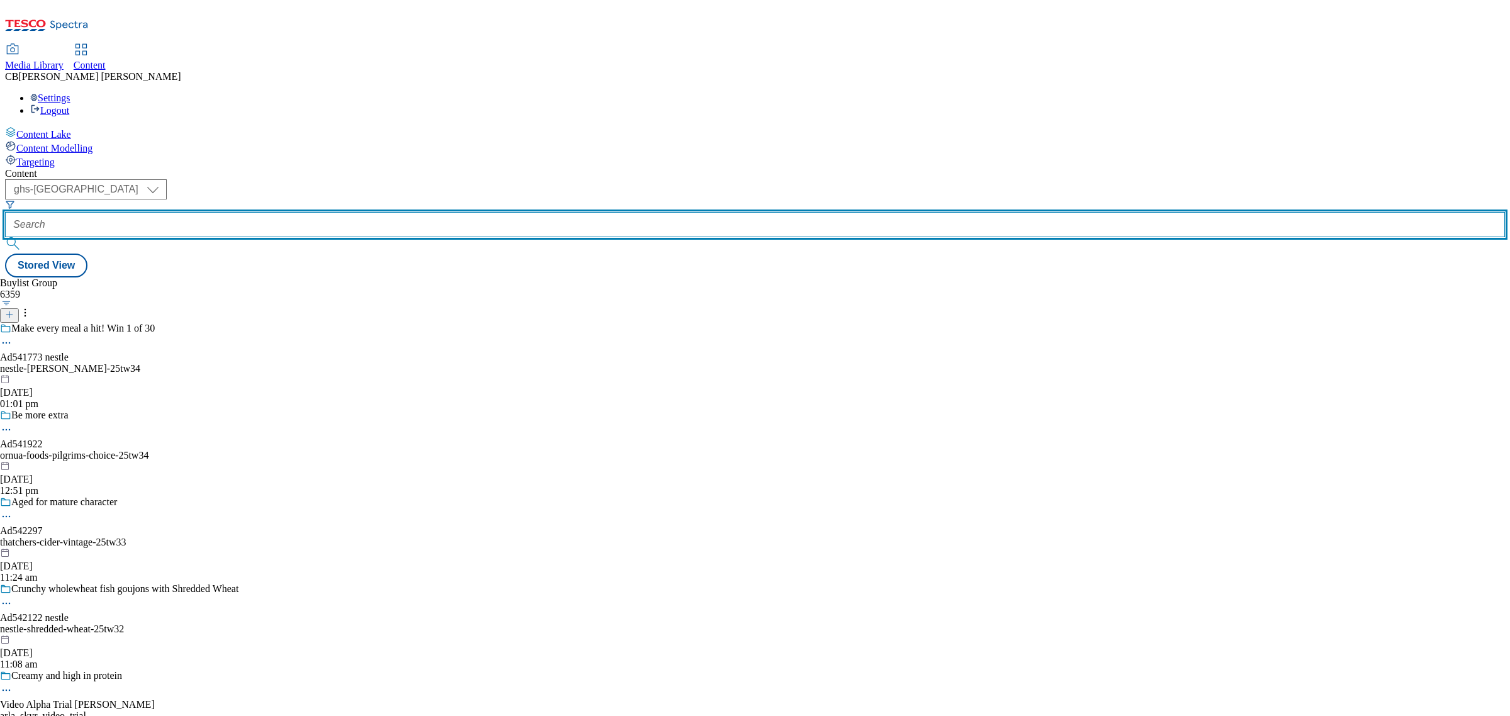
click at [288, 212] on input "text" at bounding box center [755, 224] width 1500 height 25
paste input "loreal-haircare-range-25tw30"
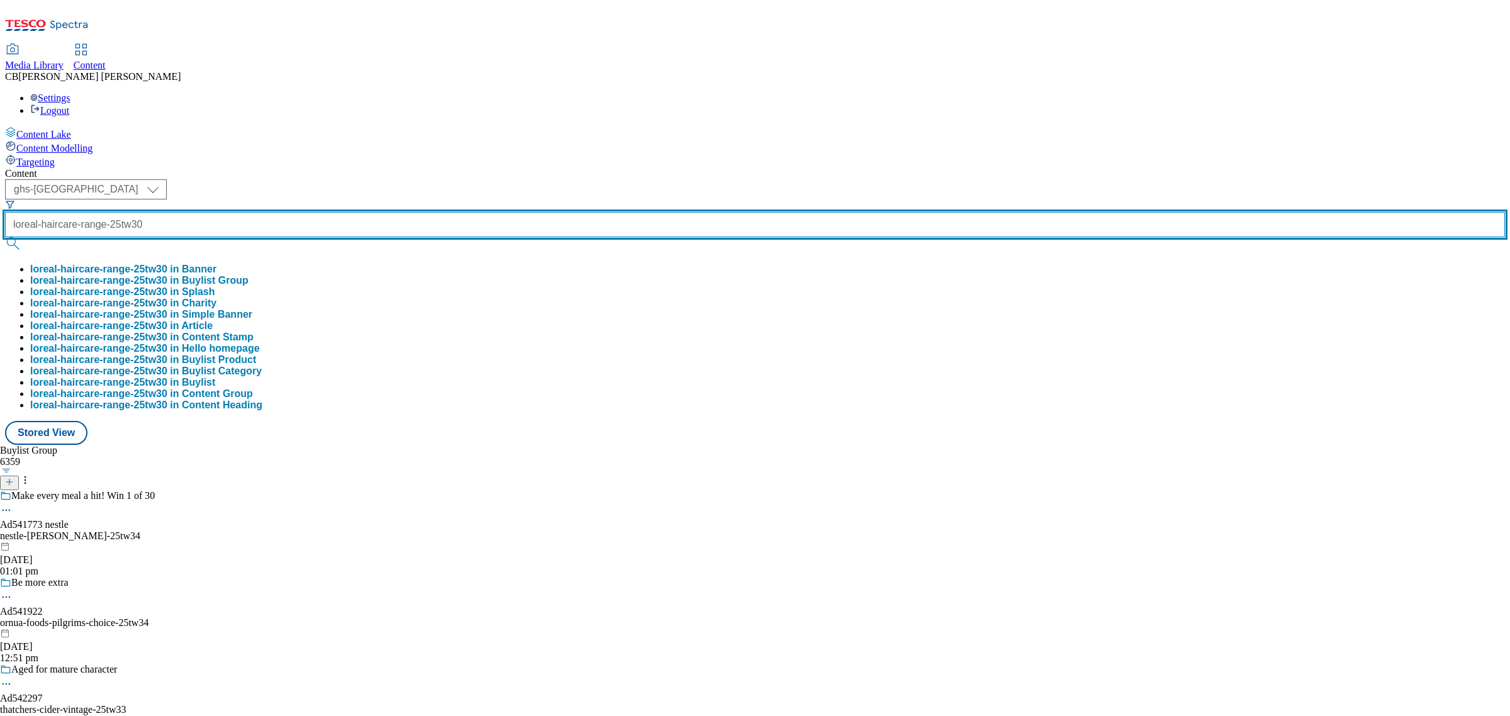
type input "loreal-haircare-range-25tw30"
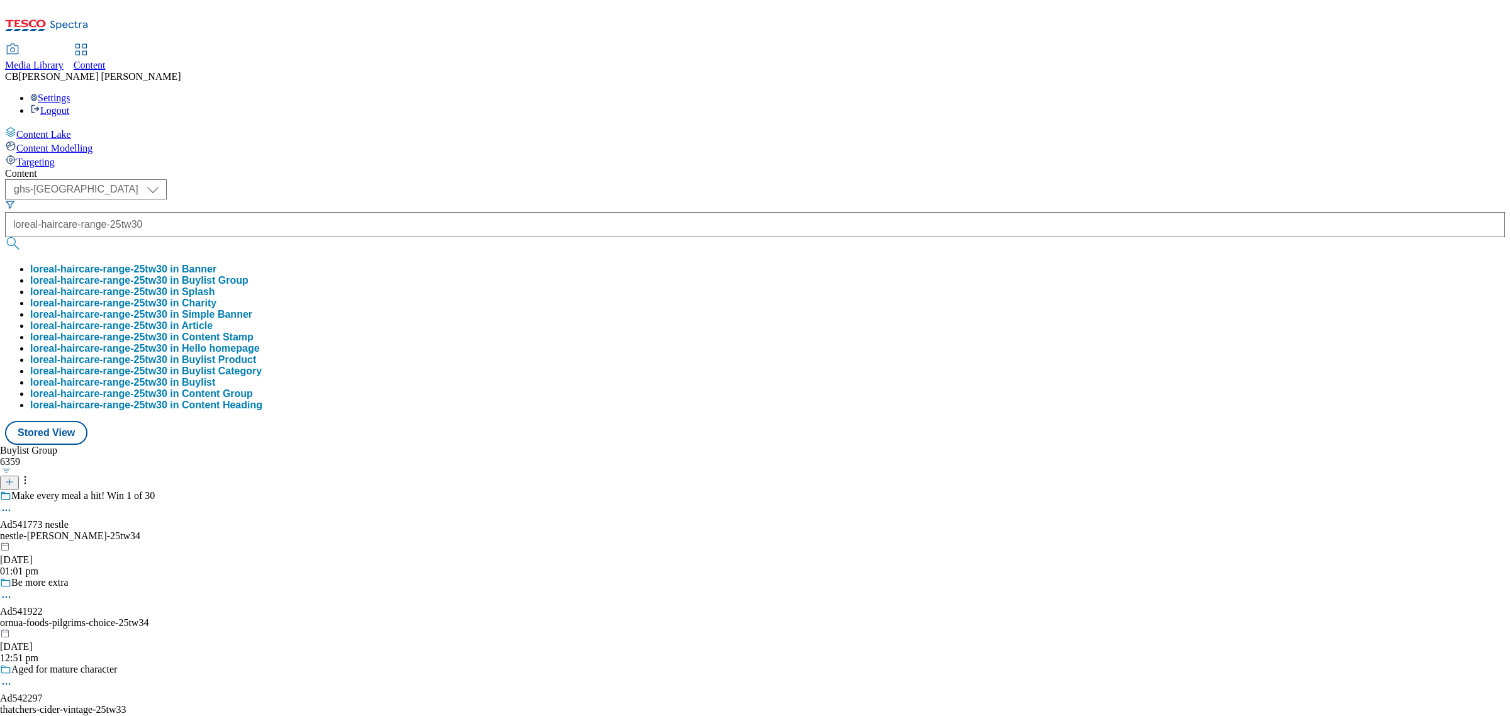
click at [249, 275] on button "loreal-haircare-range-25tw30 in Buylist Group" at bounding box center [139, 280] width 218 height 11
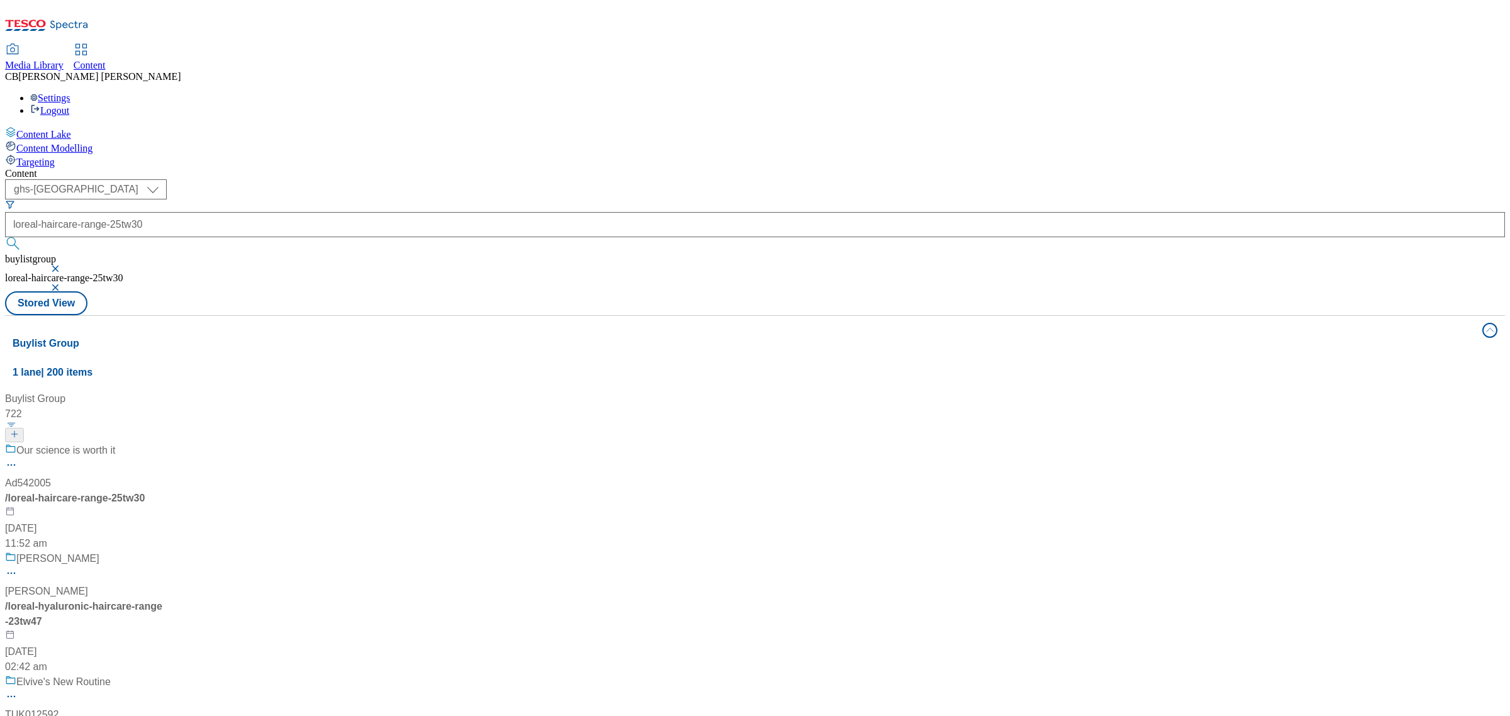
click at [234, 443] on div "Our science is worth it" at bounding box center [119, 459] width 229 height 33
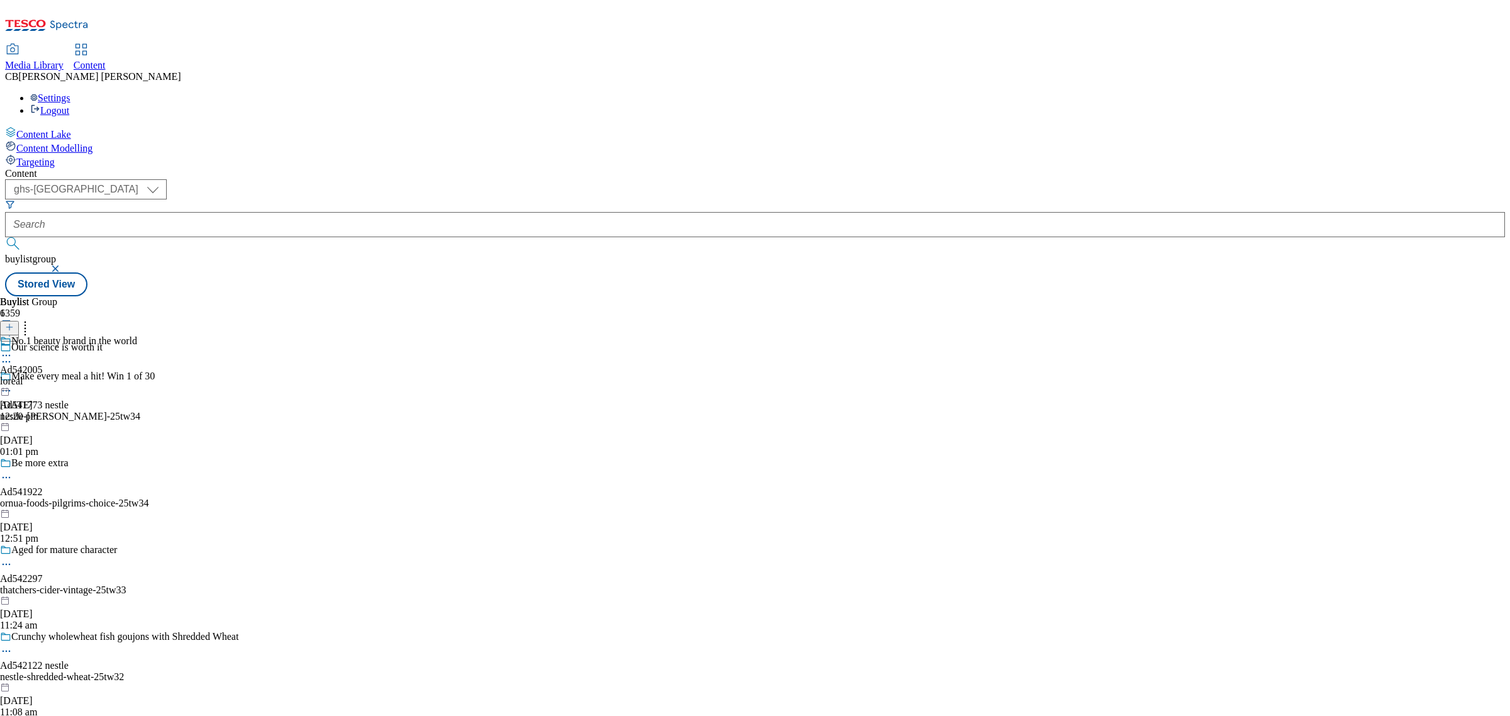
click at [13, 349] on icon at bounding box center [6, 355] width 13 height 13
click at [53, 378] on span "Edit" at bounding box center [46, 382] width 14 height 9
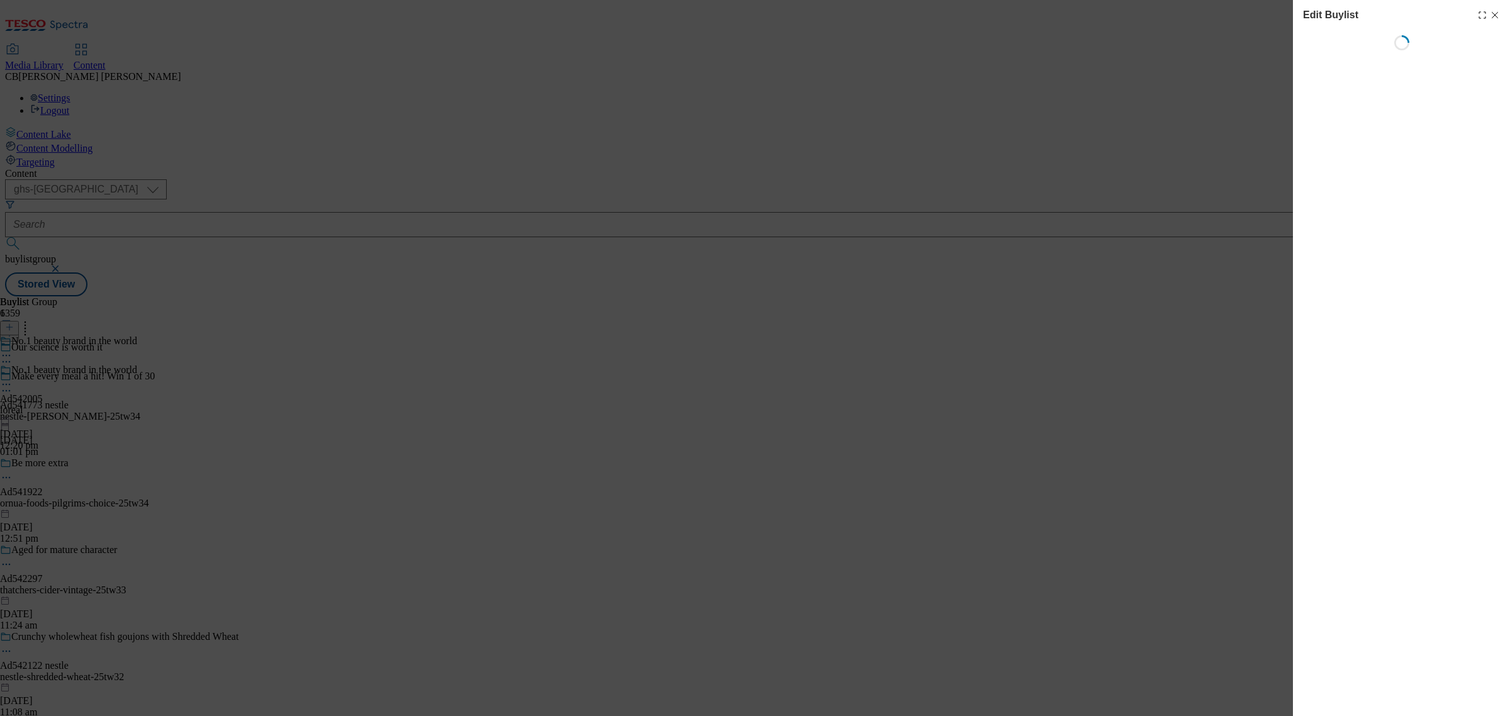
select select "tactical"
select select "supplier funded short term 1-3 weeks"
select select "dunnhumby"
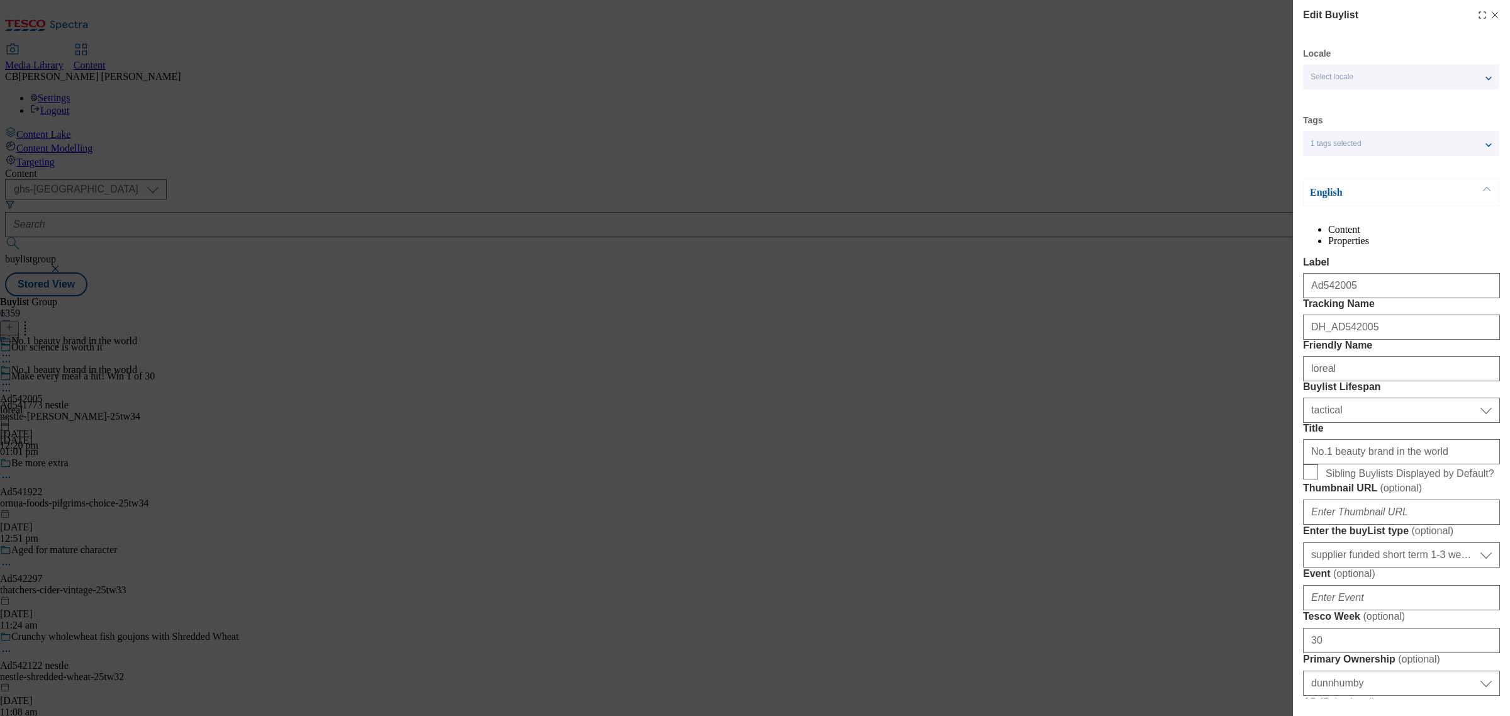
select select "Banner"
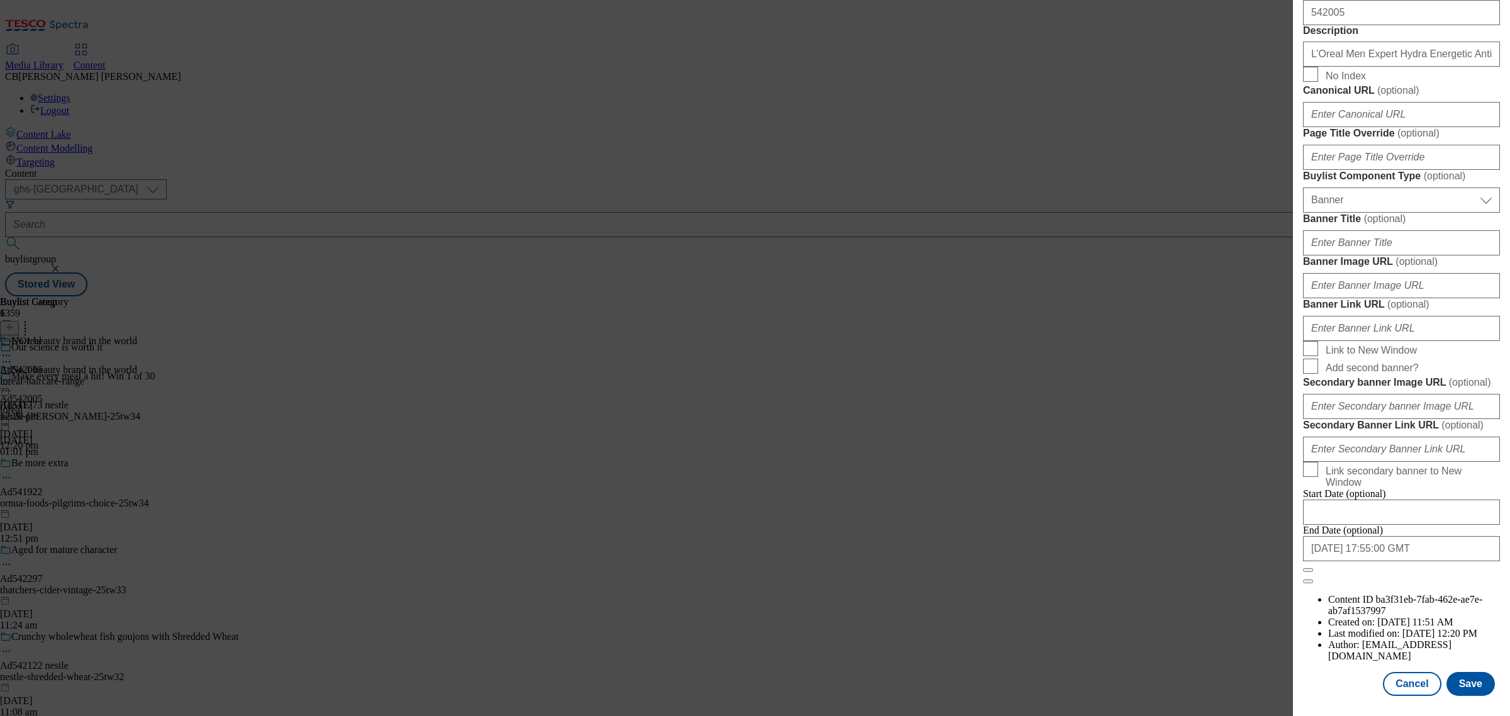
scroll to position [1034, 0]
click at [1433, 298] on input "Banner Image URL ( optional )" at bounding box center [1401, 285] width 197 height 25
paste input "[URL][DOMAIN_NAME]"
type input "[URL][DOMAIN_NAME]"
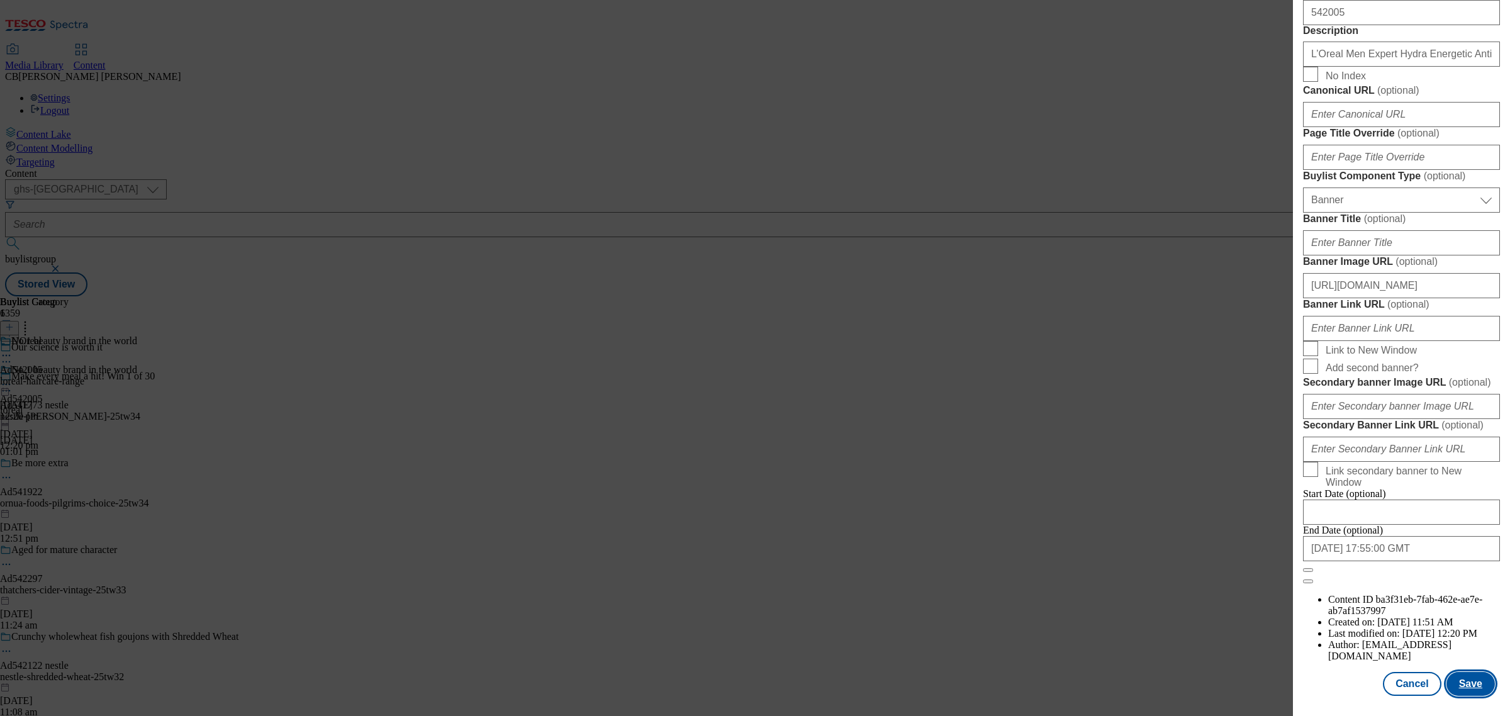
click at [1466, 672] on button "Save" at bounding box center [1471, 684] width 48 height 24
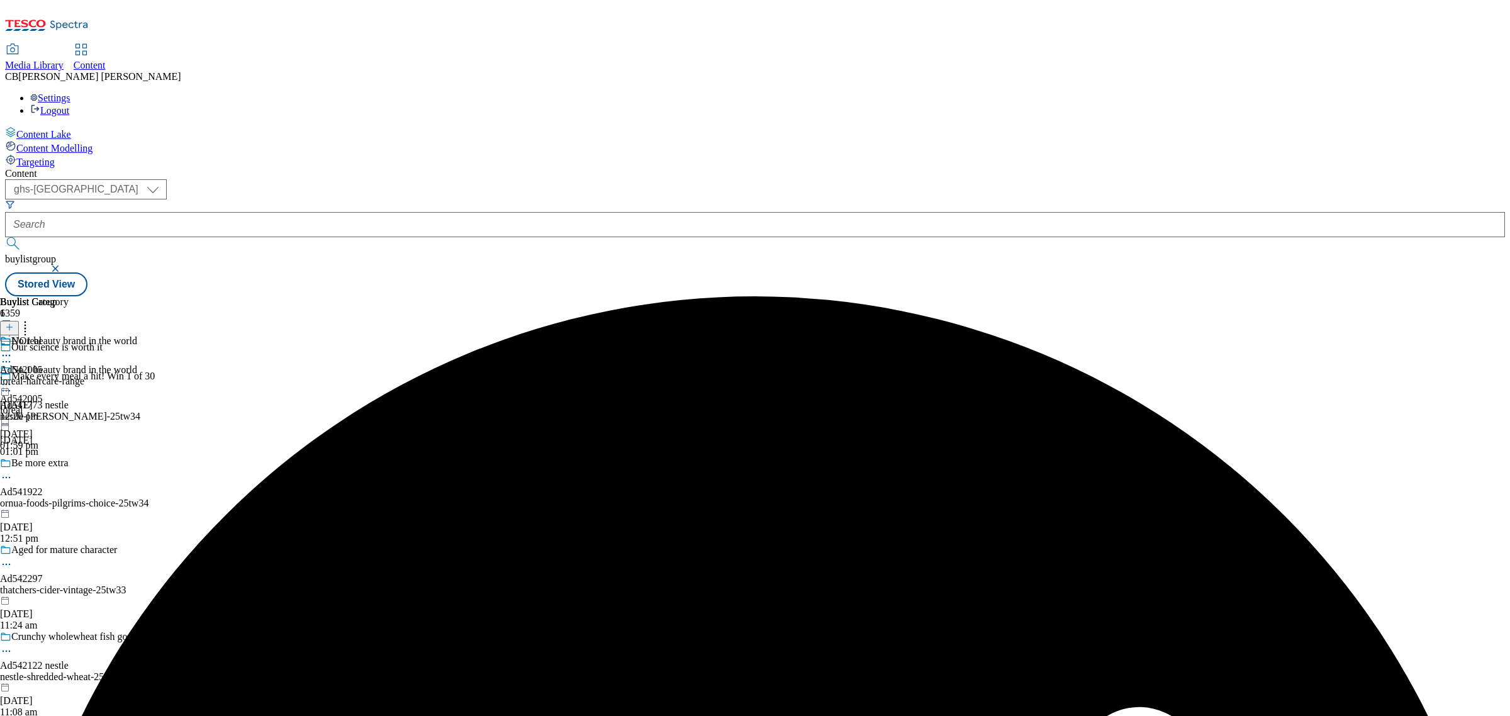
click at [13, 378] on icon at bounding box center [6, 384] width 13 height 13
click at [69, 464] on span "Preview" at bounding box center [54, 468] width 30 height 9
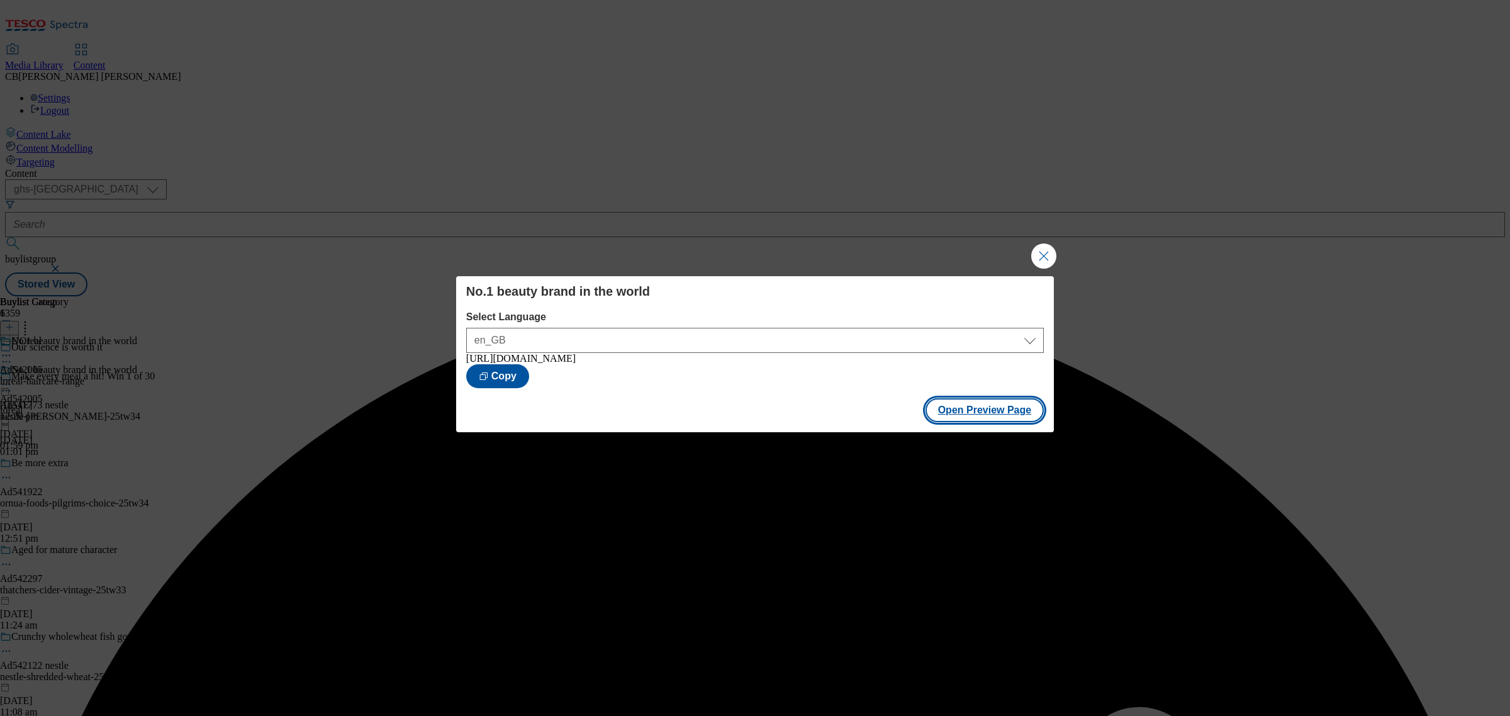
click at [964, 408] on button "Open Preview Page" at bounding box center [985, 410] width 119 height 24
click at [1043, 247] on button "Close Modal" at bounding box center [1043, 256] width 25 height 25
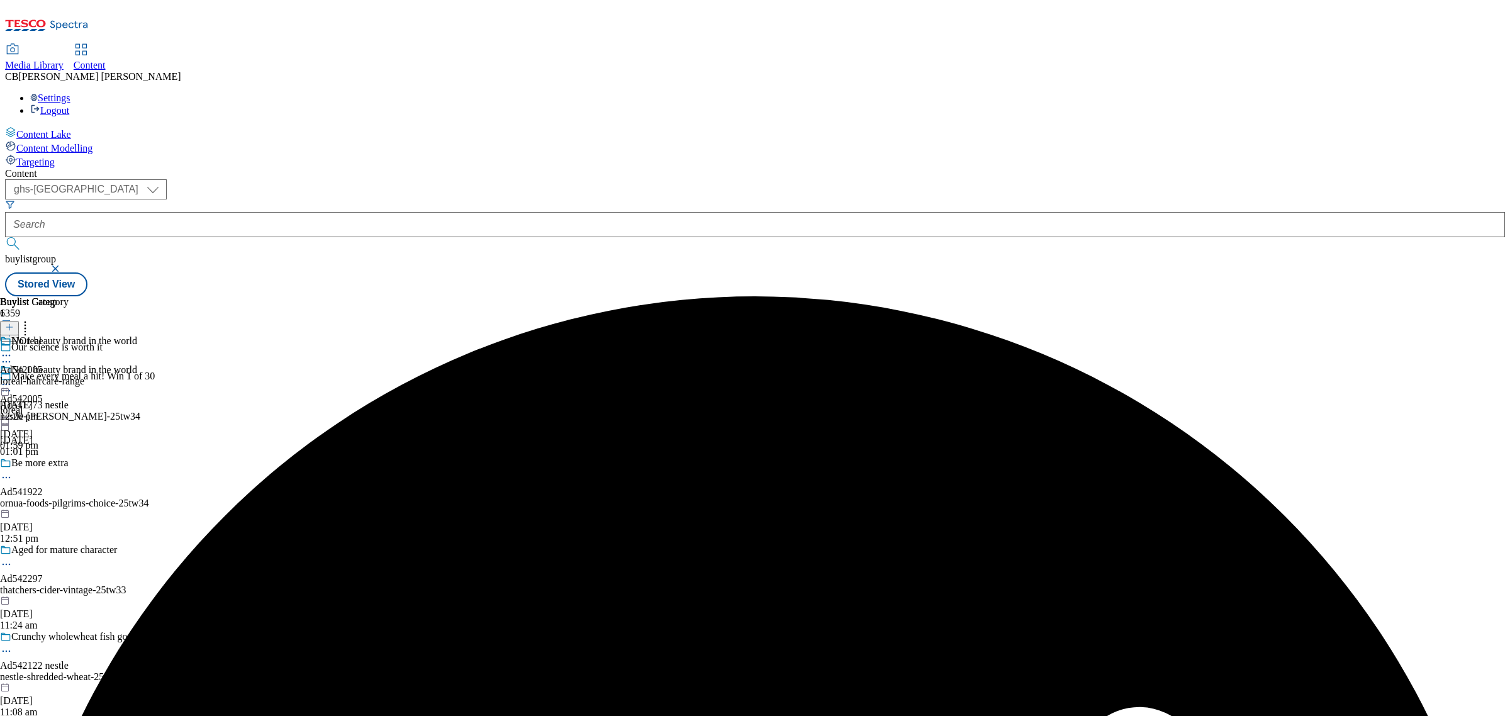
click at [13, 378] on icon at bounding box center [6, 384] width 13 height 13
click at [67, 508] on span "Publish" at bounding box center [53, 512] width 28 height 9
